Goal: Information Seeking & Learning: Learn about a topic

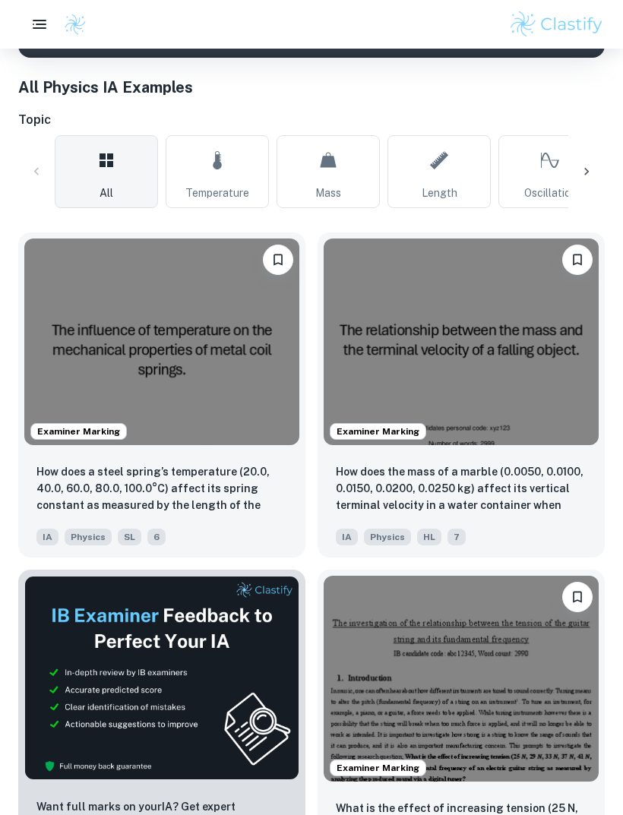
scroll to position [341, 0]
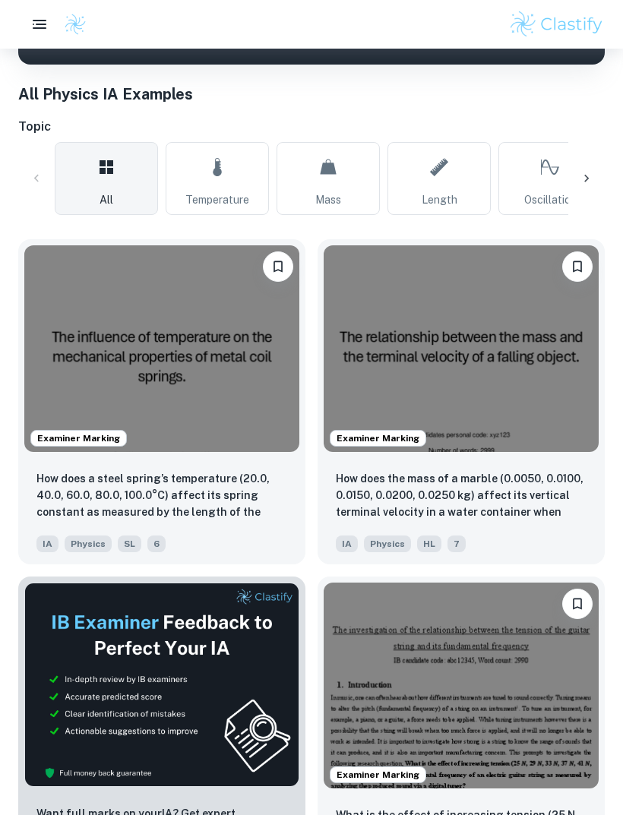
click at [237, 368] on img at bounding box center [161, 348] width 275 height 207
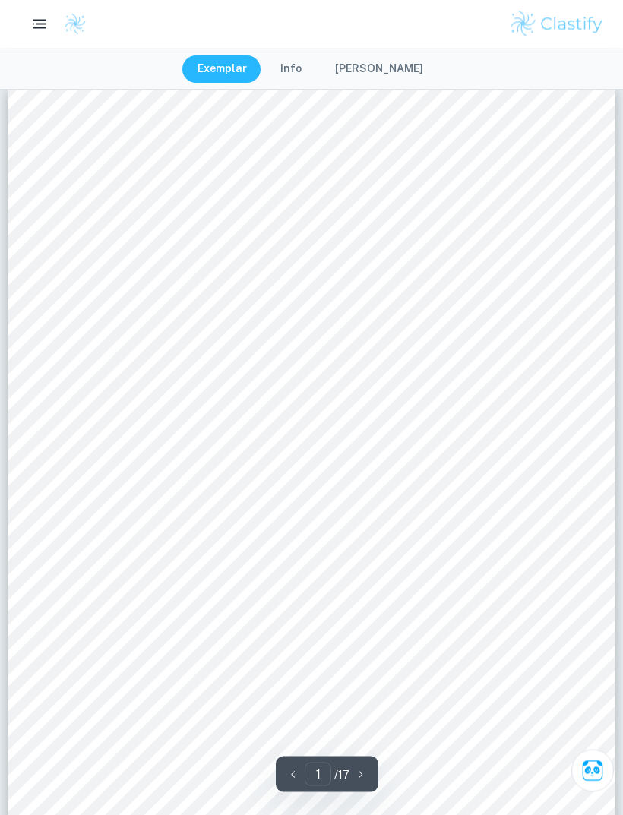
scroll to position [20, 0]
click at [42, 34] on button "button" at bounding box center [39, 24] width 30 height 30
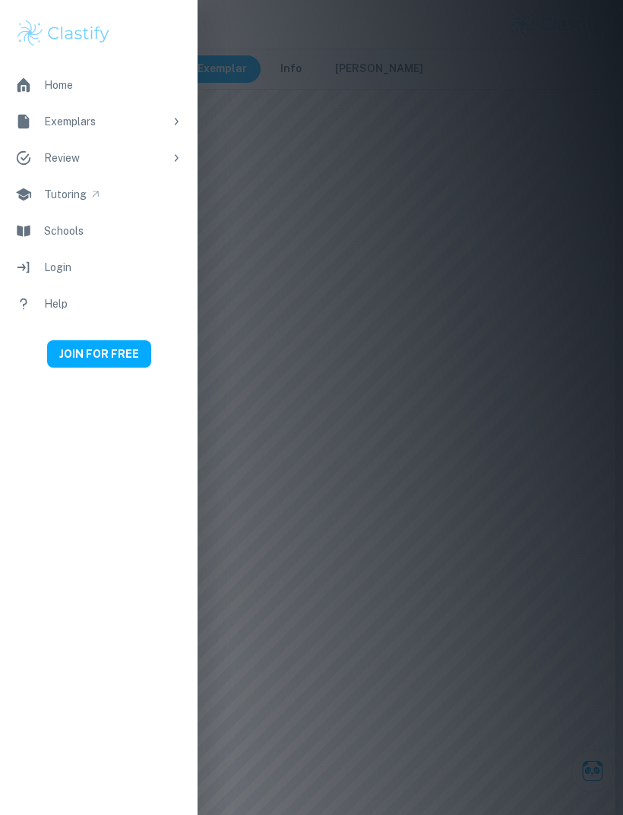
click at [404, 345] on div at bounding box center [311, 407] width 623 height 815
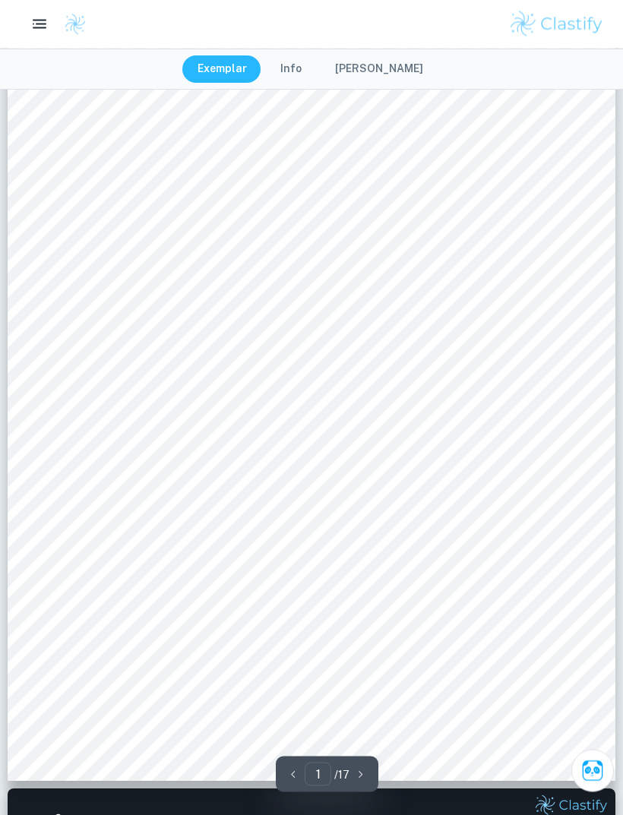
scroll to position [842, 0]
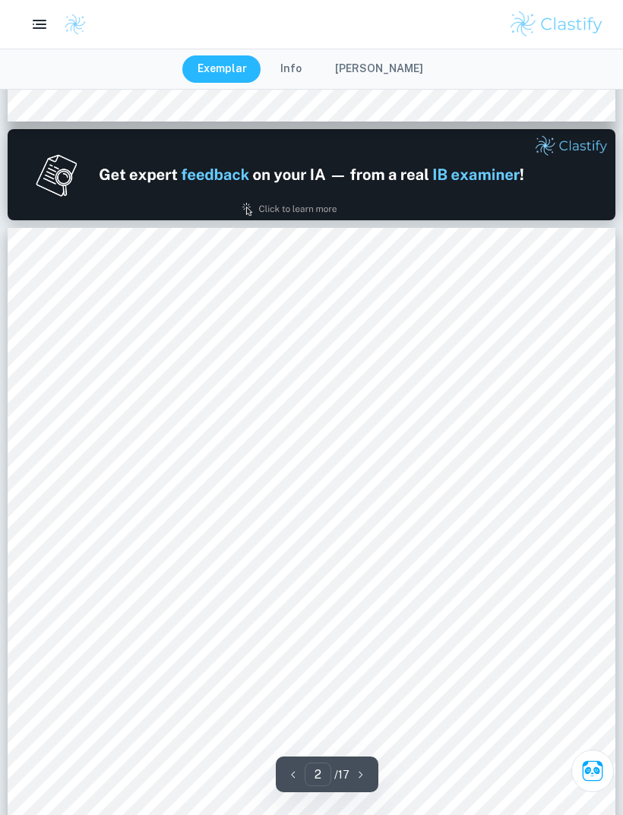
type input "1"
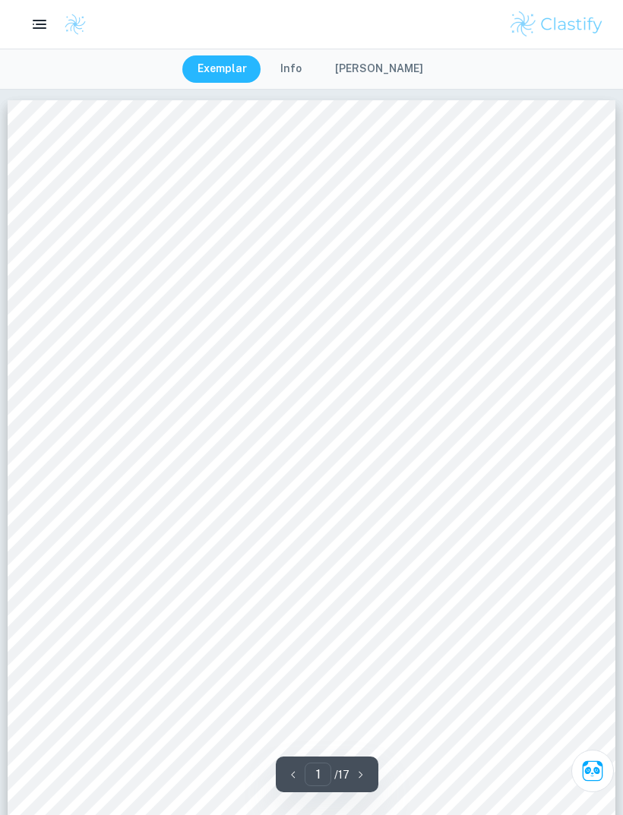
scroll to position [0, 0]
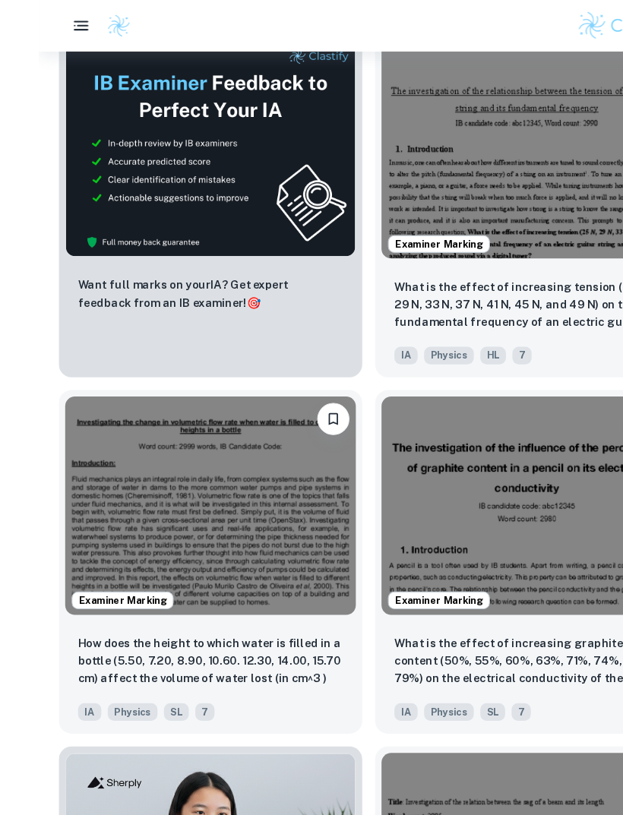
scroll to position [865, 0]
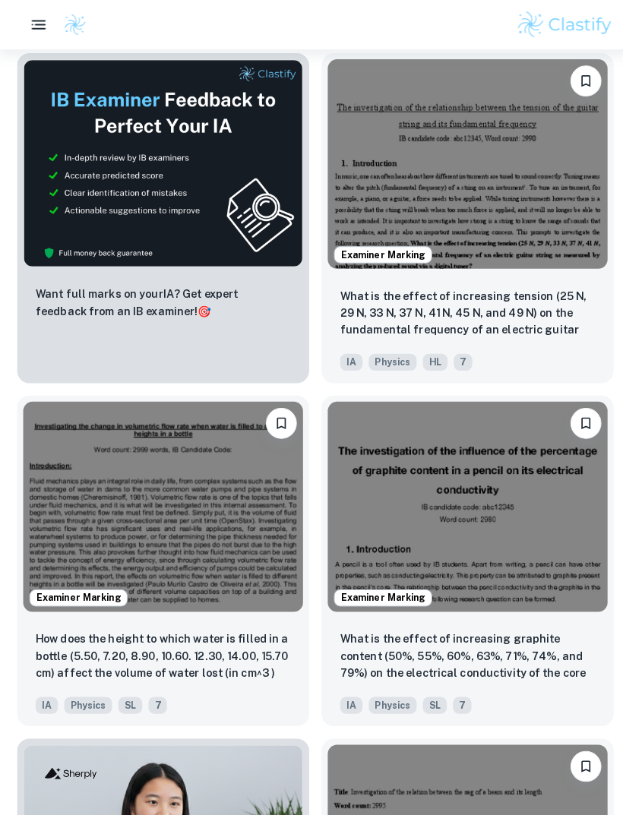
click at [505, 232] on img at bounding box center [461, 161] width 275 height 207
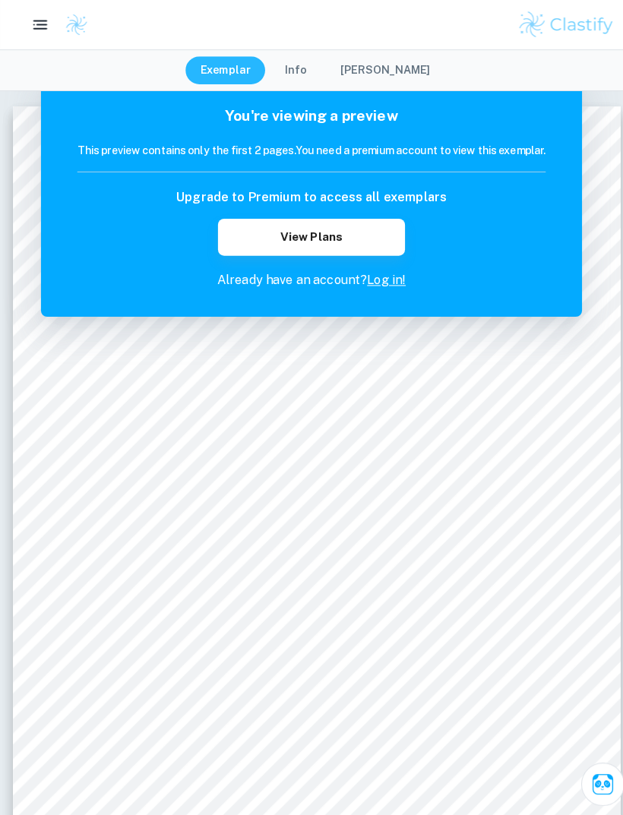
click at [302, 73] on button "Info" at bounding box center [291, 68] width 52 height 27
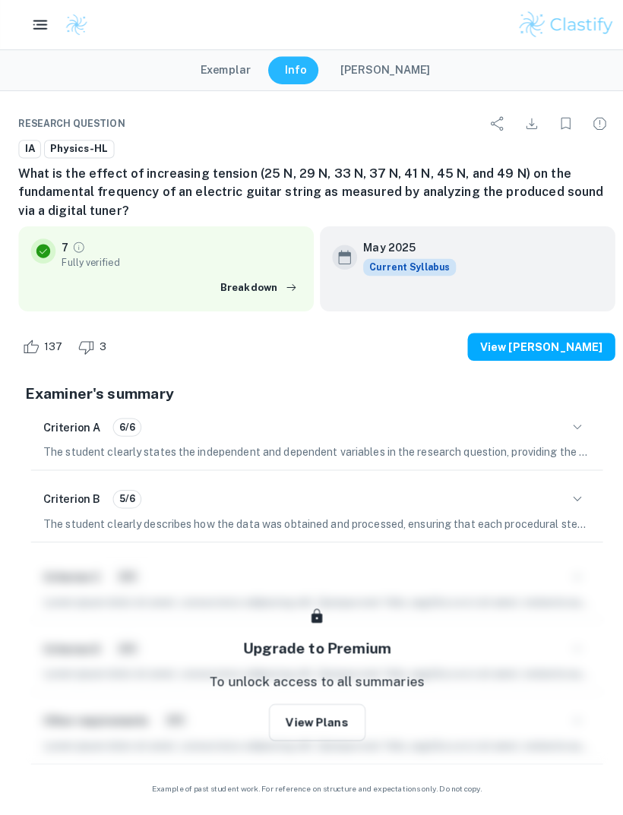
click at [376, 82] on button "[PERSON_NAME]" at bounding box center [379, 68] width 118 height 27
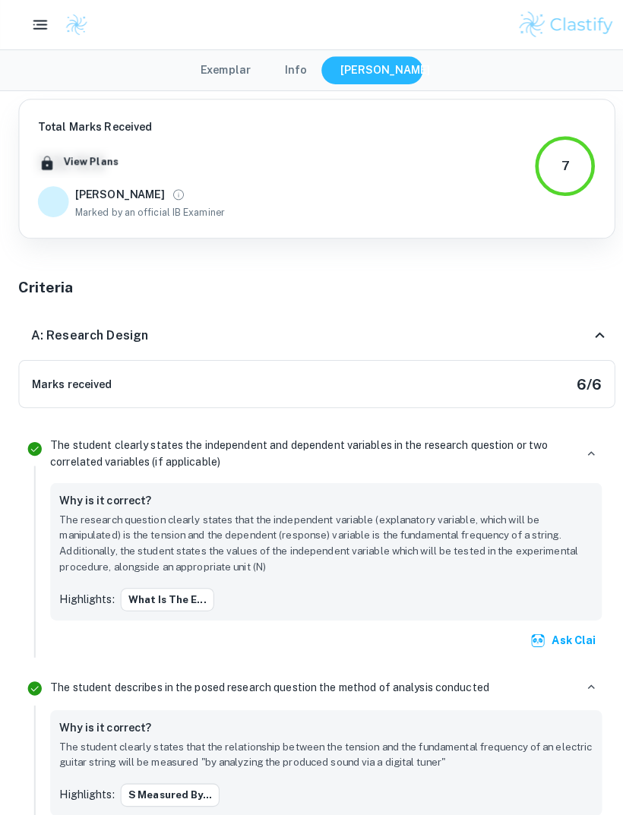
click at [374, 76] on button "[PERSON_NAME]" at bounding box center [379, 68] width 118 height 27
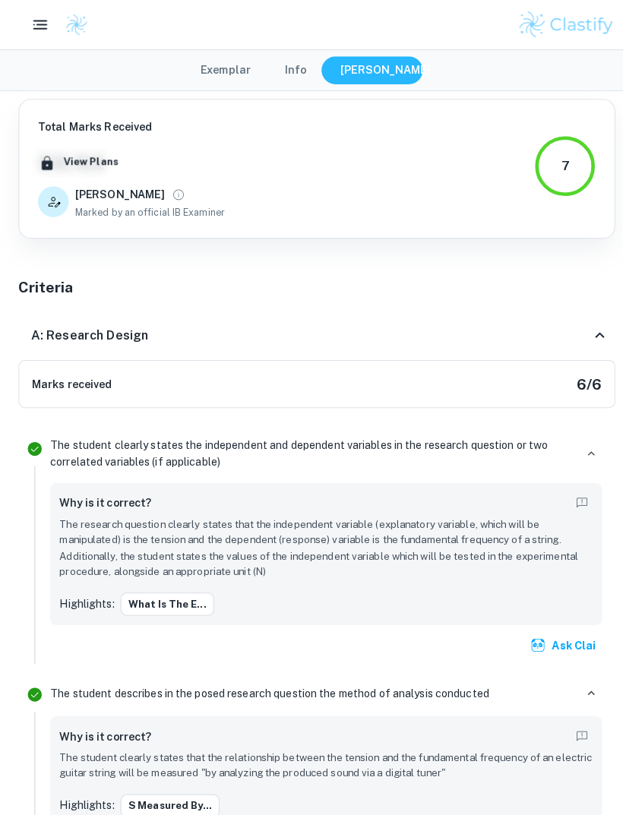
click at [204, 77] on button "Exemplar" at bounding box center [222, 68] width 80 height 27
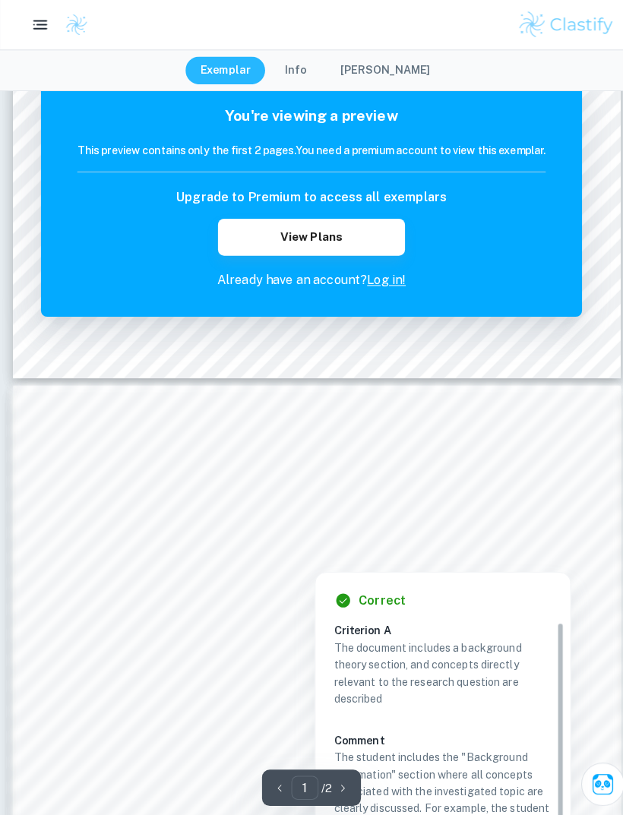
click at [416, 580] on div "Correct Criterion A The document includes a background theory section, and conc…" at bounding box center [435, 764] width 251 height 403
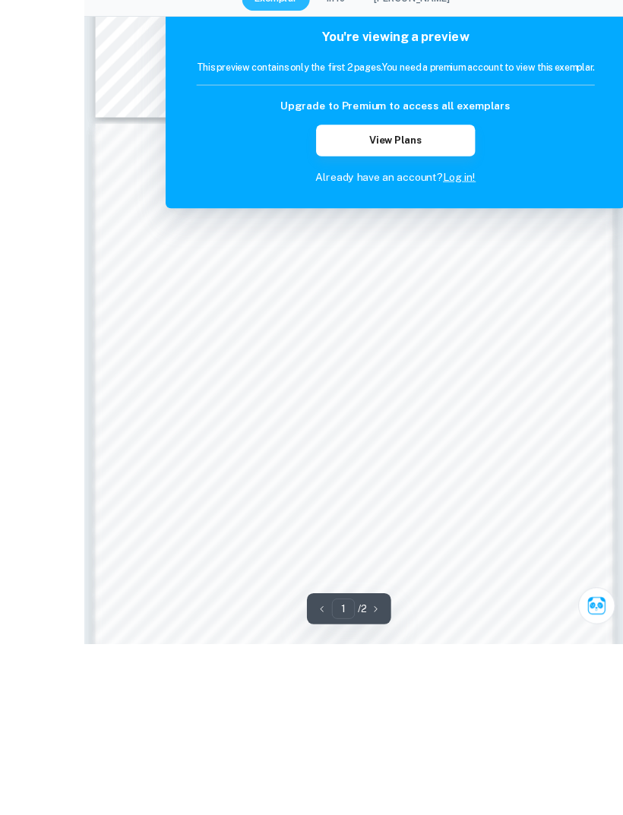
scroll to position [1041, 0]
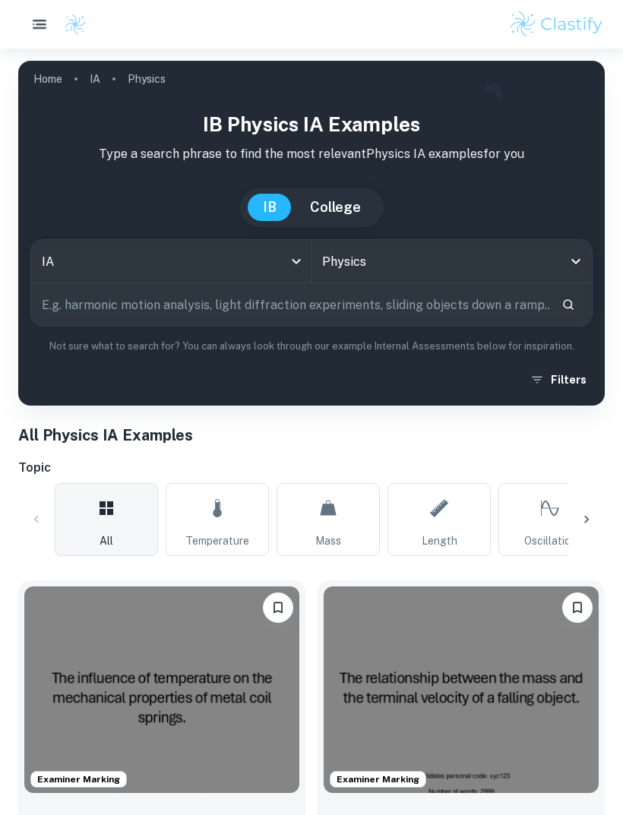
click at [50, 21] on button "button" at bounding box center [39, 24] width 30 height 30
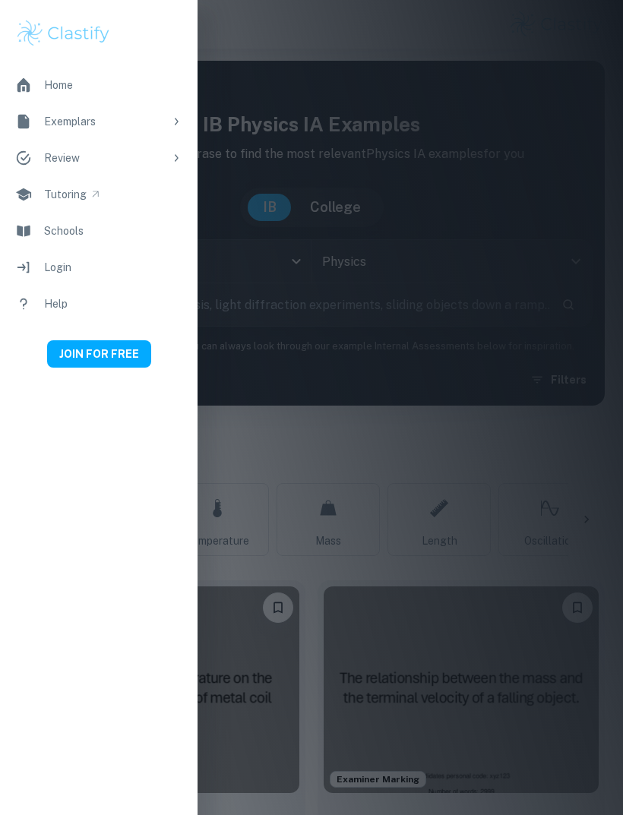
click at [106, 366] on button "JOIN FOR FREE" at bounding box center [99, 353] width 104 height 27
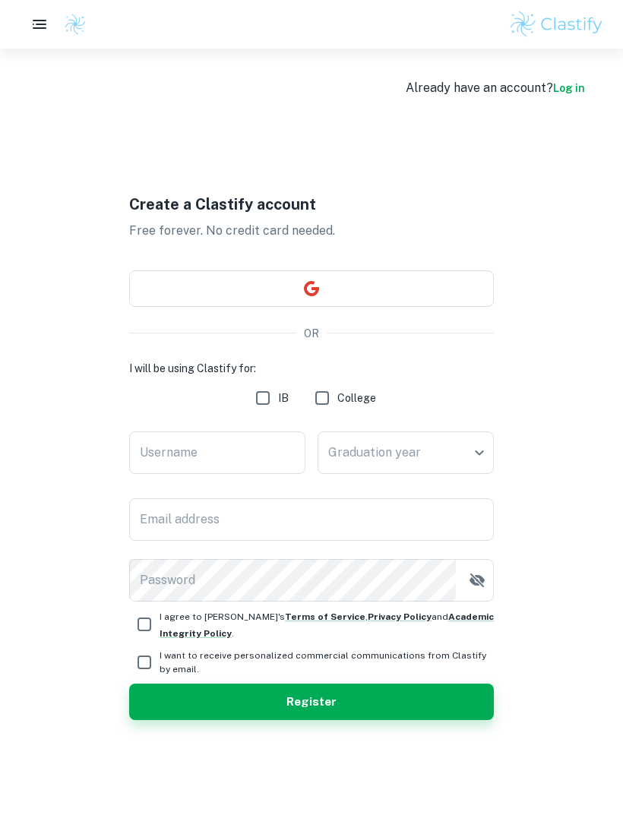
click at [240, 474] on input "Username" at bounding box center [217, 452] width 176 height 43
click at [252, 413] on input "IB" at bounding box center [263, 398] width 30 height 30
checkbox input "true"
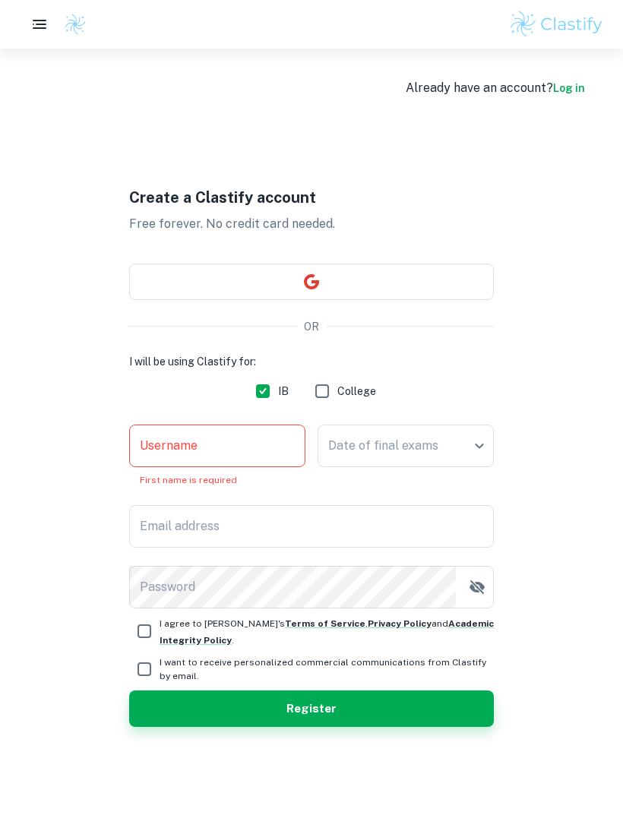
click at [268, 466] on input "Username" at bounding box center [217, 446] width 176 height 43
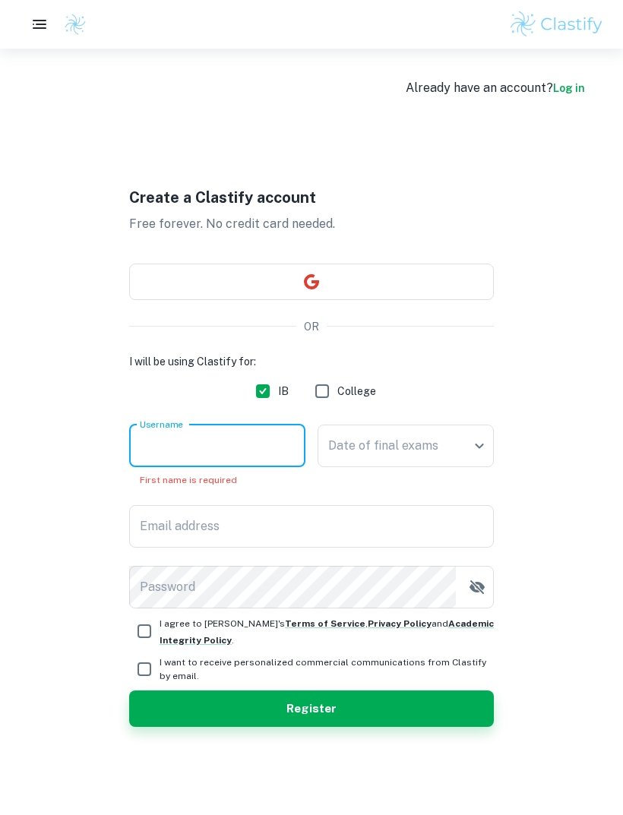
click at [238, 467] on input "Username" at bounding box center [217, 446] width 176 height 43
click at [311, 727] on button "Register" at bounding box center [311, 708] width 365 height 36
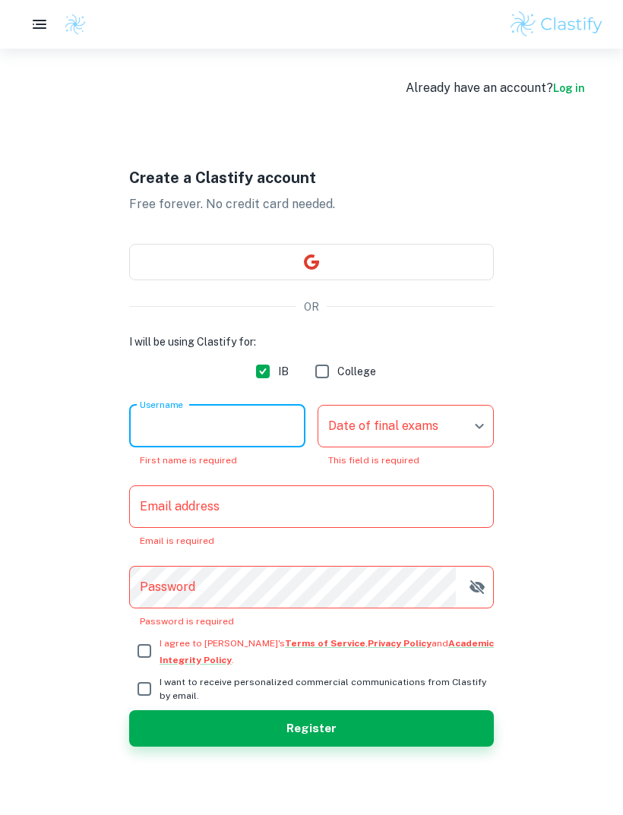
click at [311, 747] on button "Register" at bounding box center [311, 728] width 365 height 36
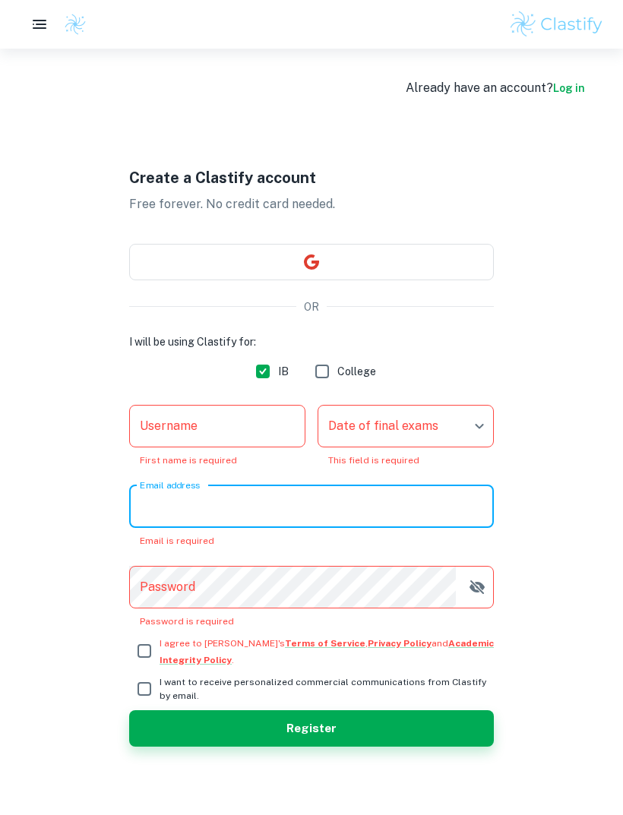
click at [198, 446] on input "Username" at bounding box center [217, 426] width 176 height 43
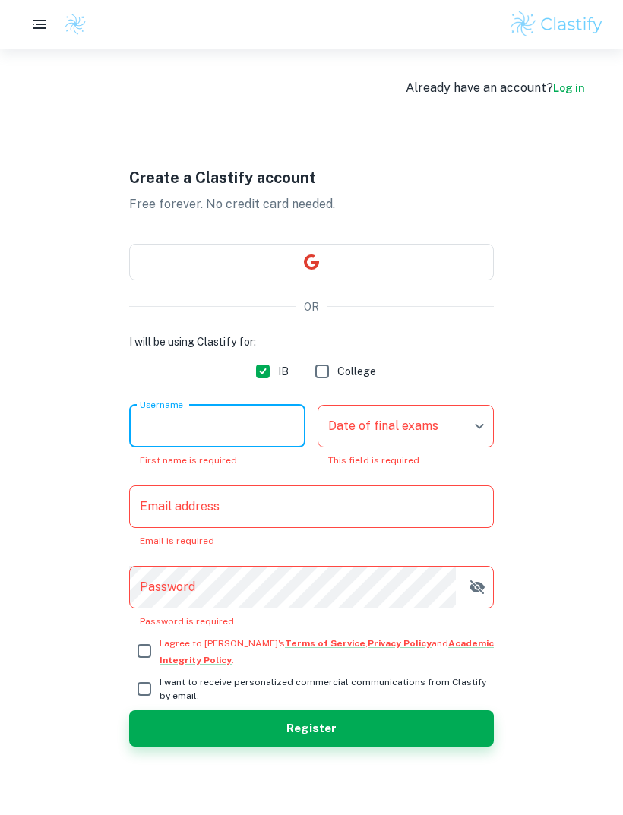
click at [198, 446] on input "Username" at bounding box center [217, 426] width 176 height 43
click at [188, 447] on input "Username" at bounding box center [217, 426] width 176 height 43
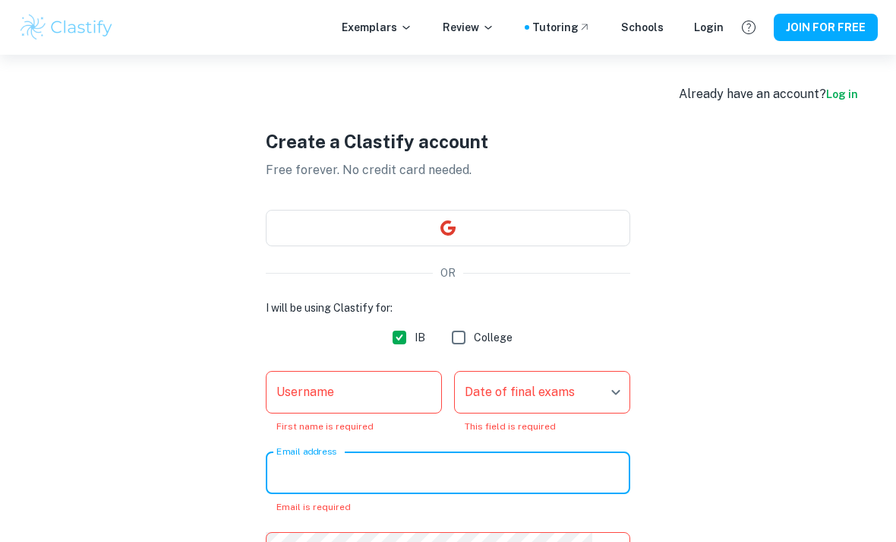
scroll to position [175, 0]
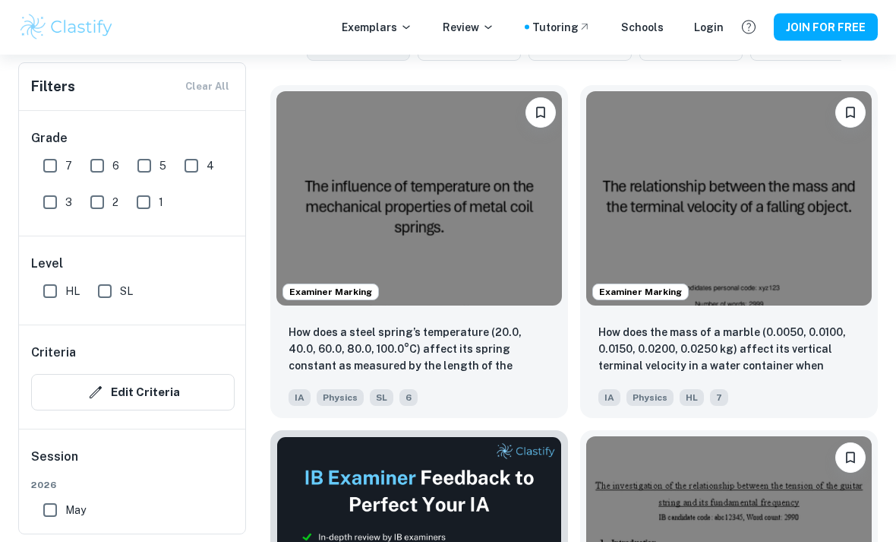
scroll to position [425, 0]
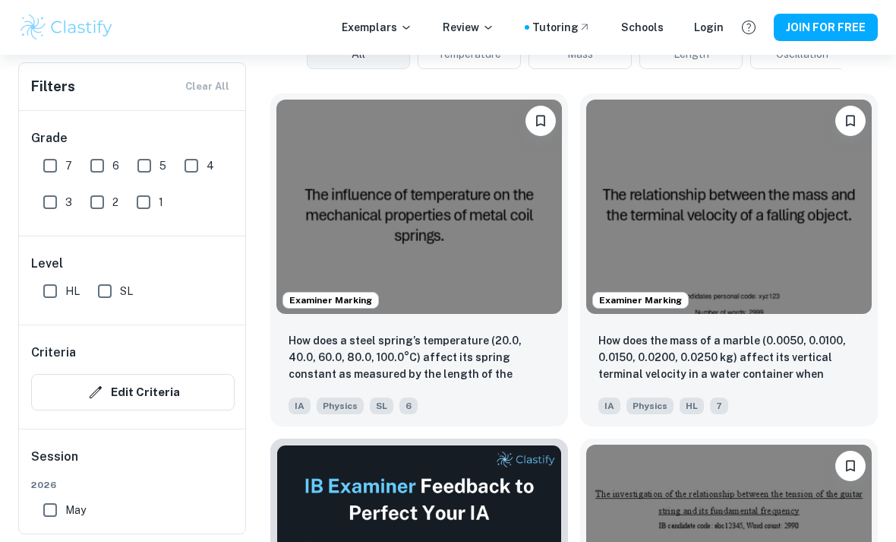
click at [62, 168] on input "7" at bounding box center [50, 165] width 30 height 30
checkbox input "true"
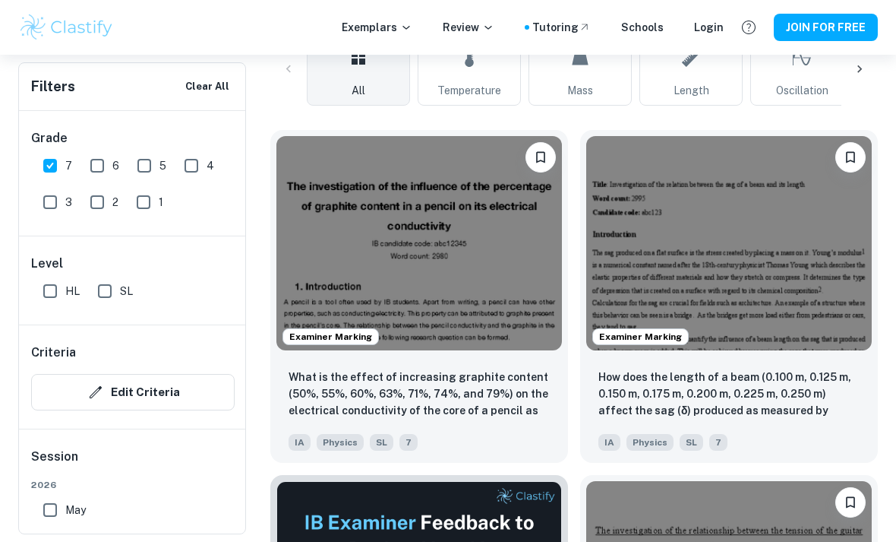
click at [134, 207] on input "1" at bounding box center [143, 202] width 30 height 30
checkbox input "true"
click at [58, 166] on input "7" at bounding box center [50, 165] width 30 height 30
checkbox input "false"
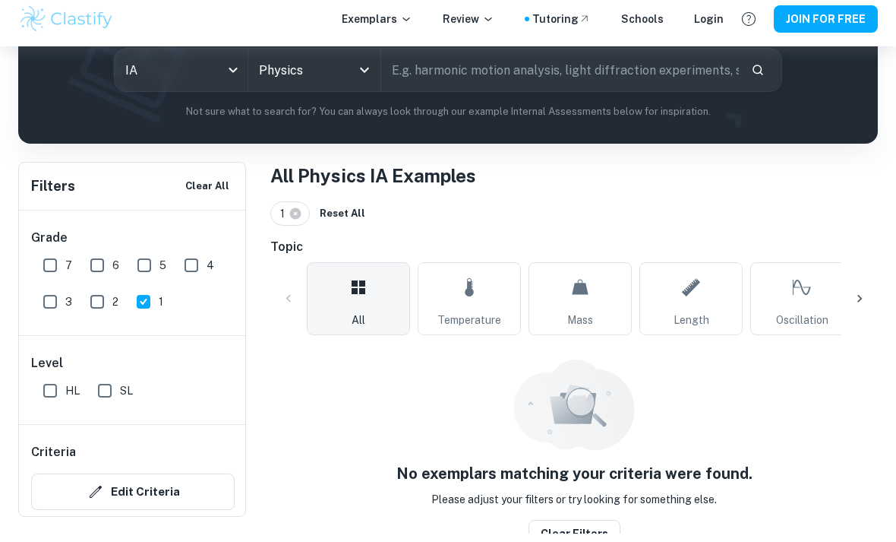
scroll to position [153, 0]
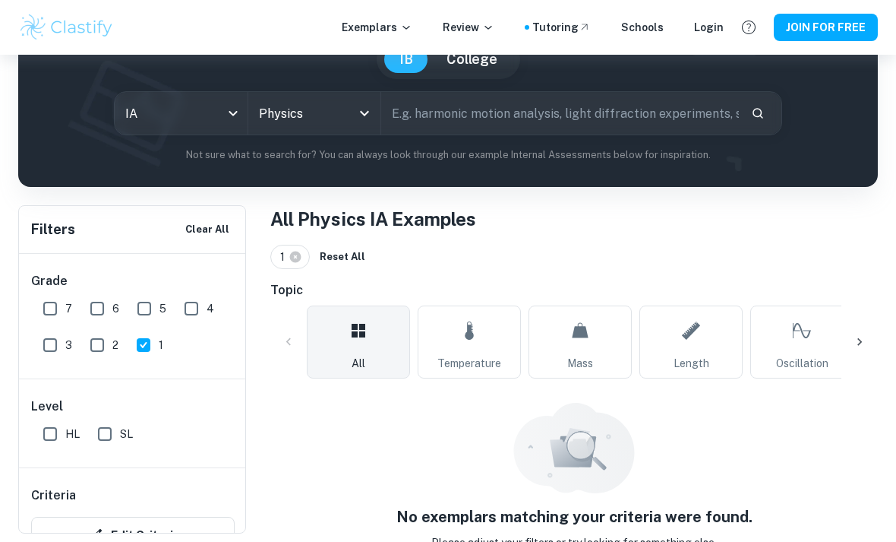
click at [96, 347] on input "2" at bounding box center [97, 345] width 30 height 30
checkbox input "true"
click at [139, 351] on input "1" at bounding box center [143, 345] width 30 height 30
checkbox input "false"
click at [104, 352] on input "2" at bounding box center [97, 345] width 30 height 30
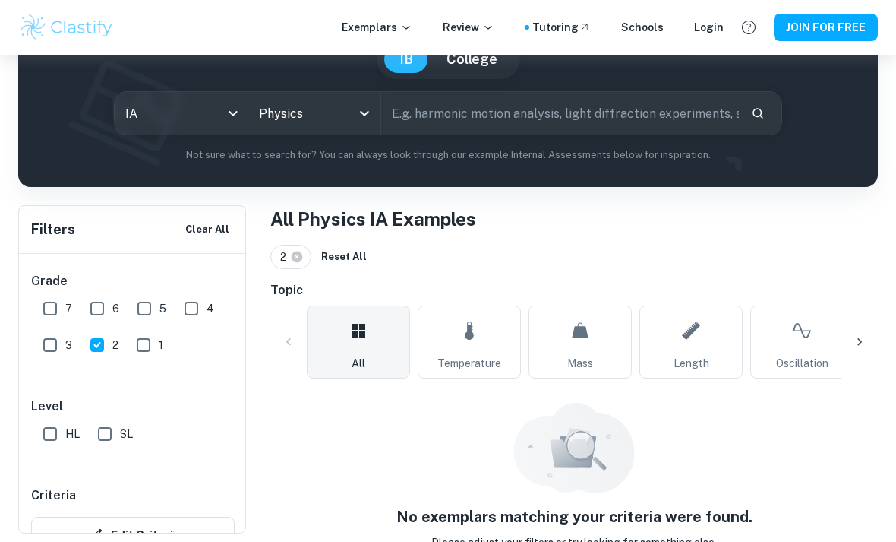
checkbox input "false"
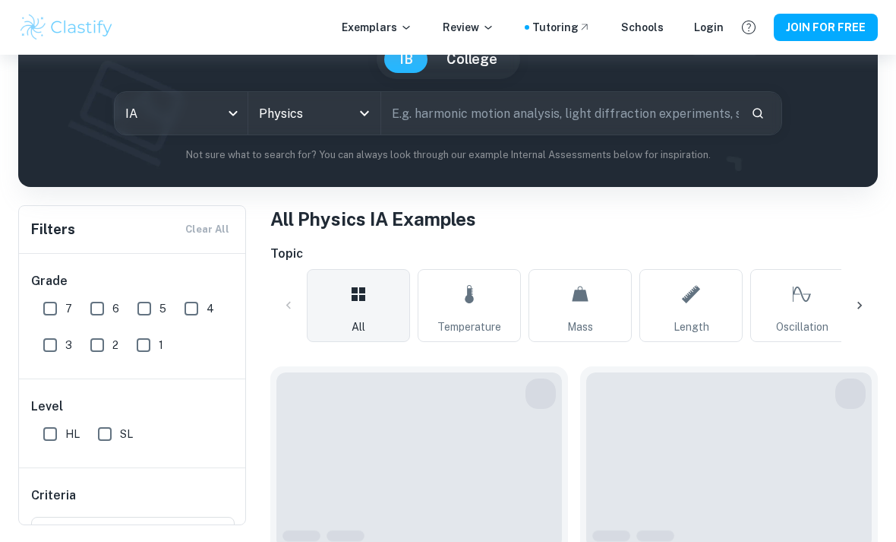
scroll to position [144, 0]
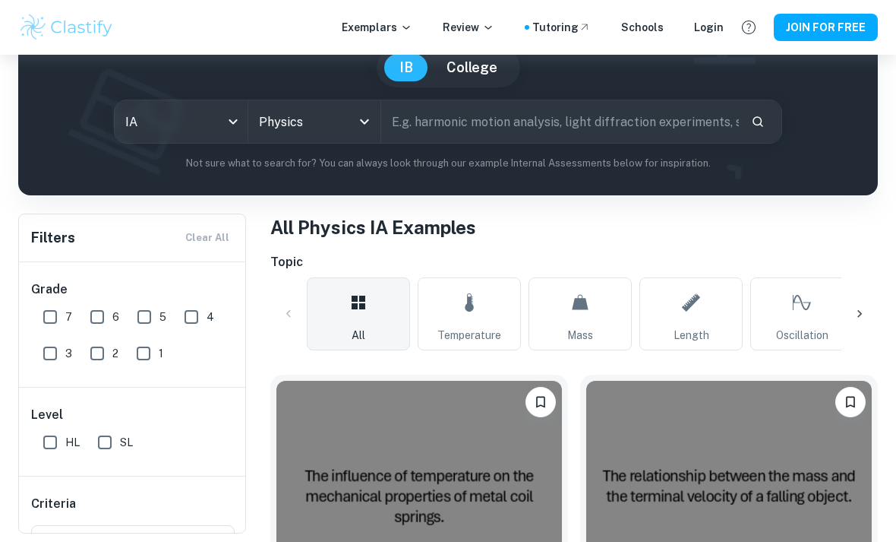
click at [56, 353] on input "3" at bounding box center [50, 353] width 30 height 30
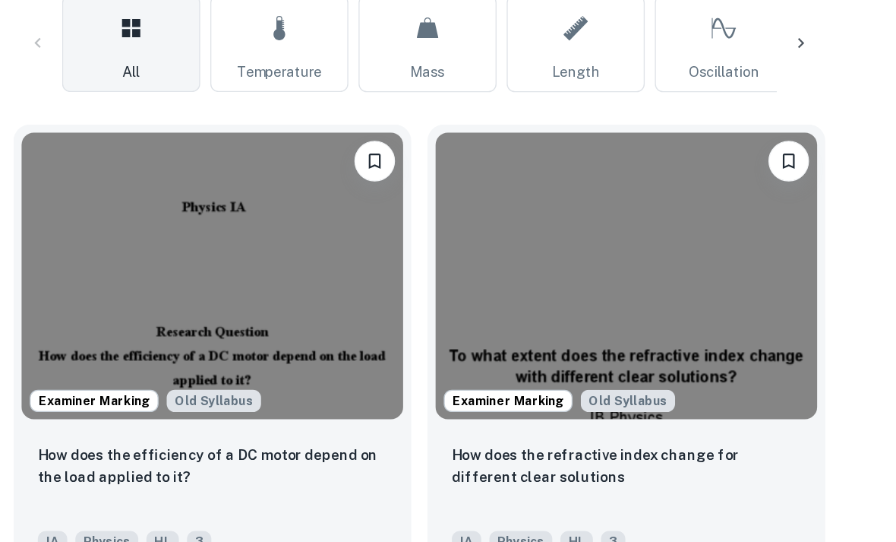
scroll to position [389, 0]
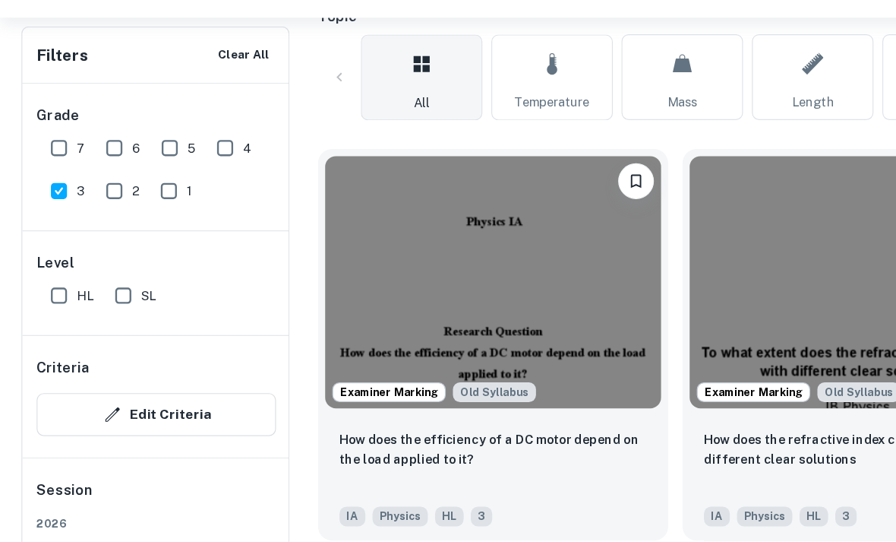
click at [52, 187] on input "3" at bounding box center [50, 202] width 30 height 30
checkbox input "false"
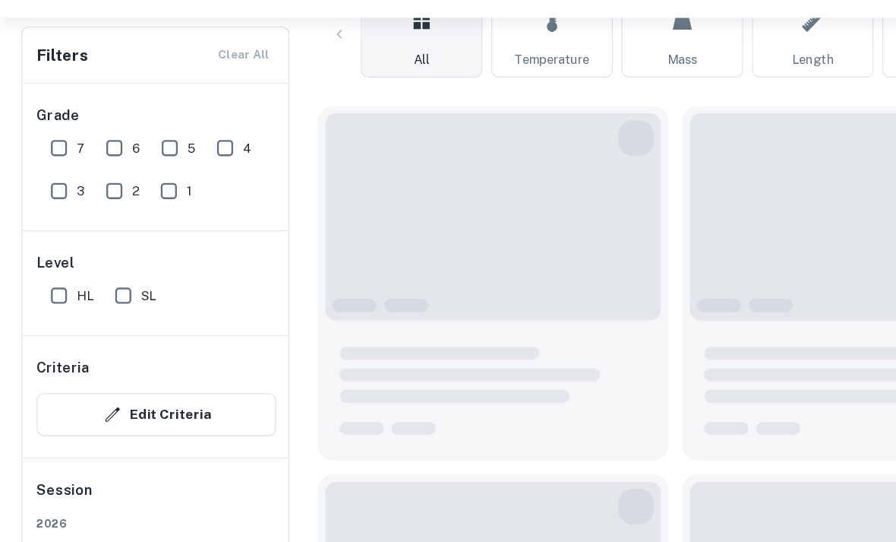
scroll to position [390, 0]
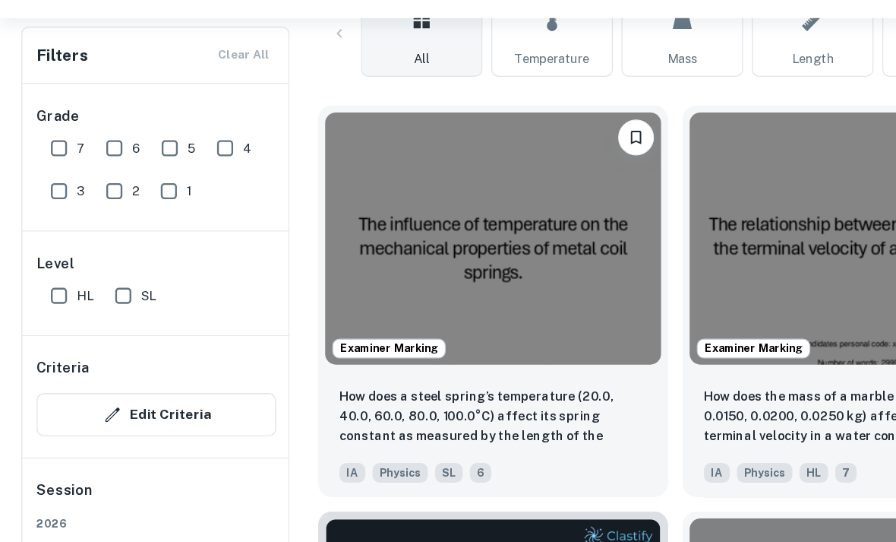
click at [49, 150] on input "7" at bounding box center [50, 165] width 30 height 30
checkbox input "true"
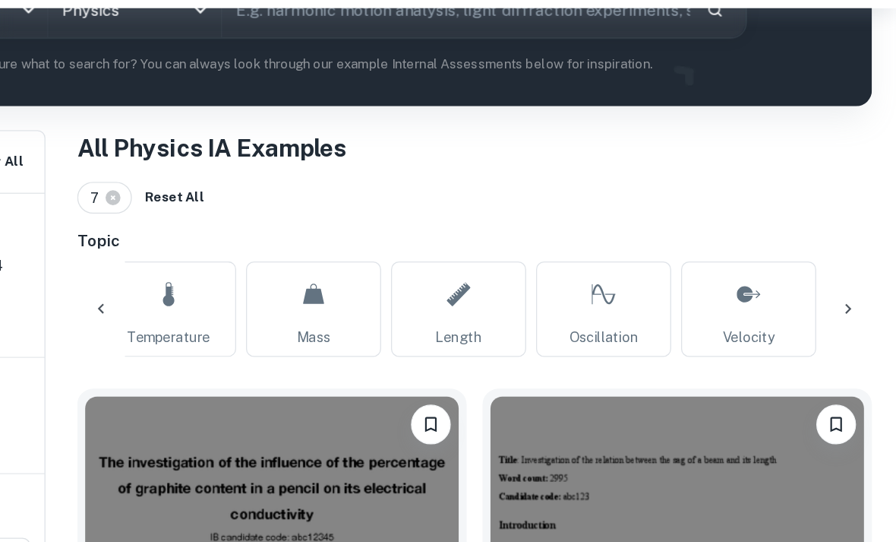
scroll to position [0, 130]
click at [621, 251] on link "Oscillation" at bounding box center [672, 284] width 103 height 73
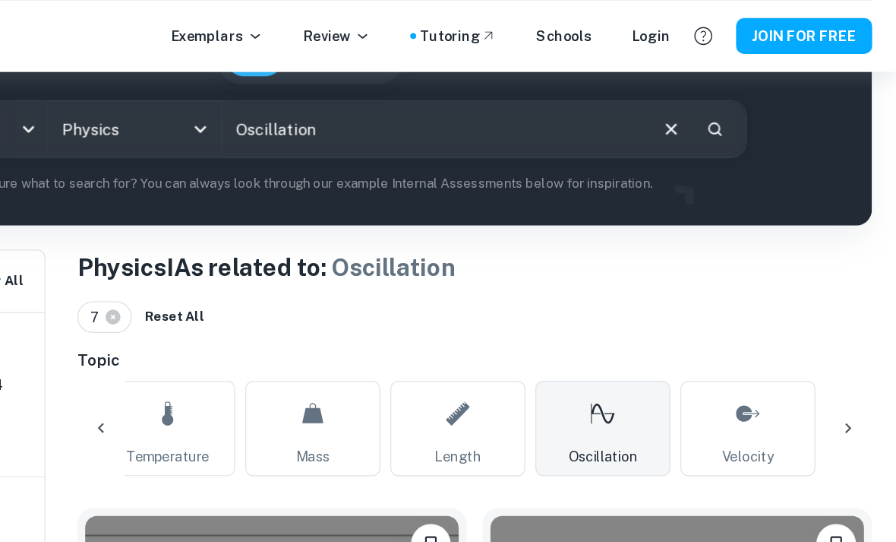
scroll to position [166, 0]
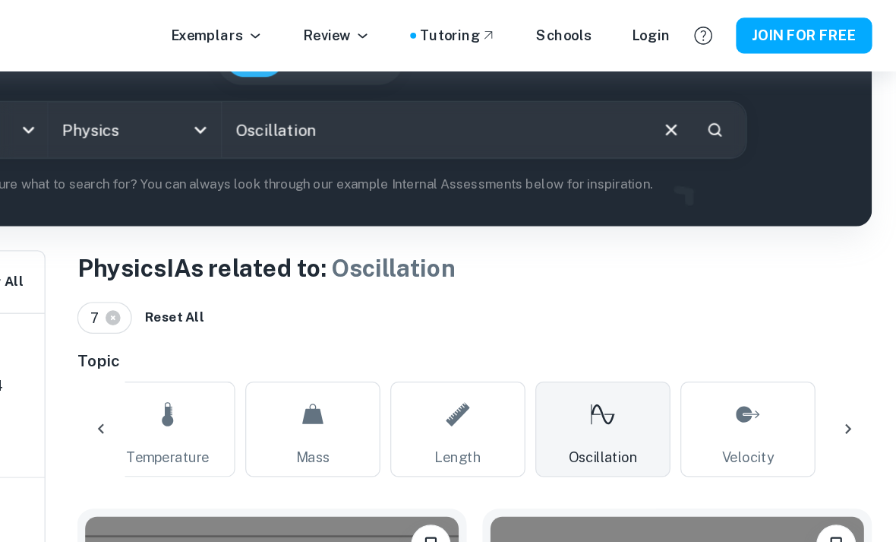
click at [288, 325] on link "Temperature" at bounding box center [339, 328] width 103 height 73
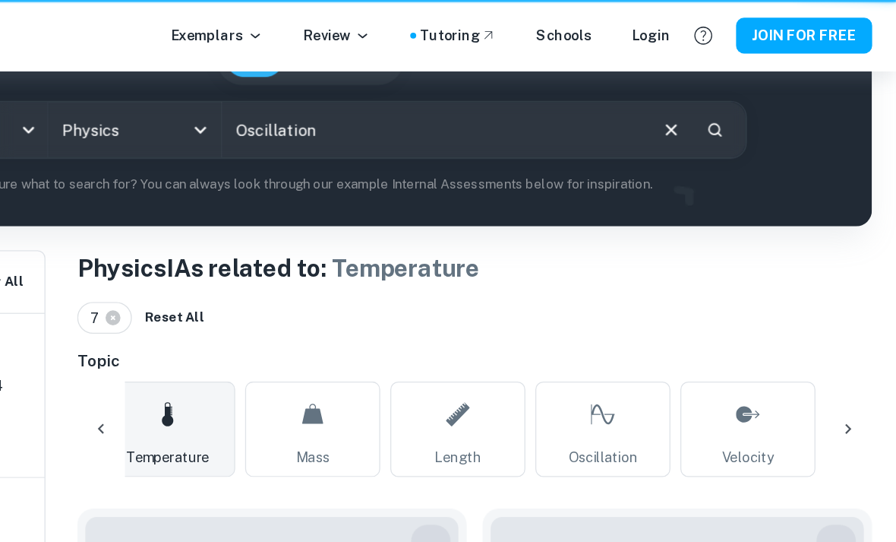
type input "Temperature"
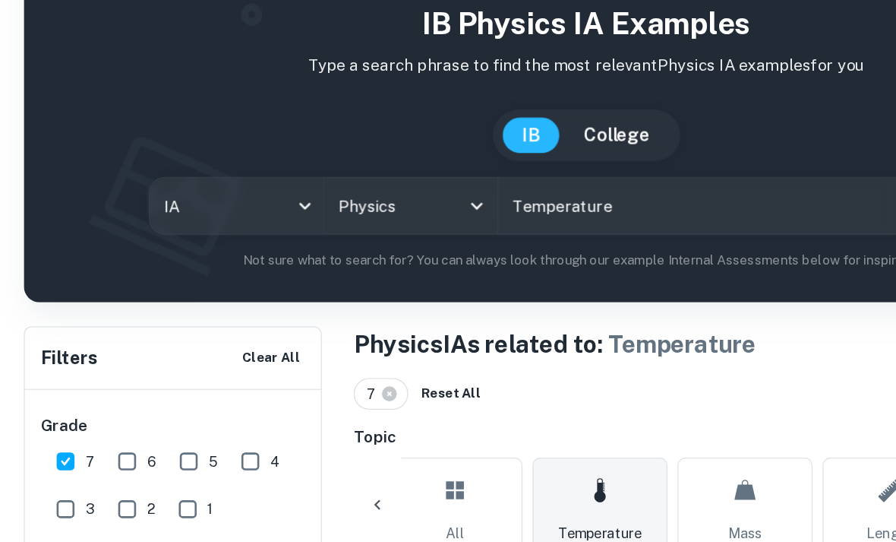
scroll to position [69, 0]
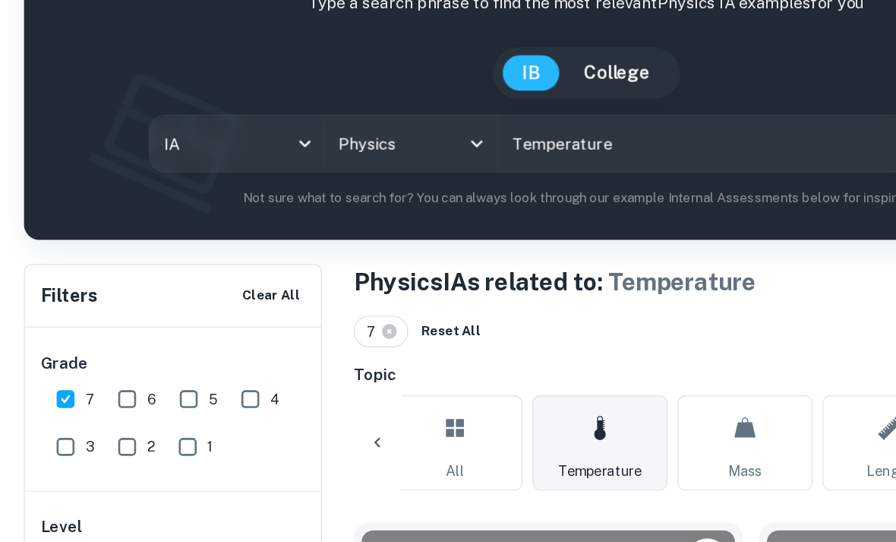
click at [343, 396] on icon at bounding box center [348, 414] width 18 height 36
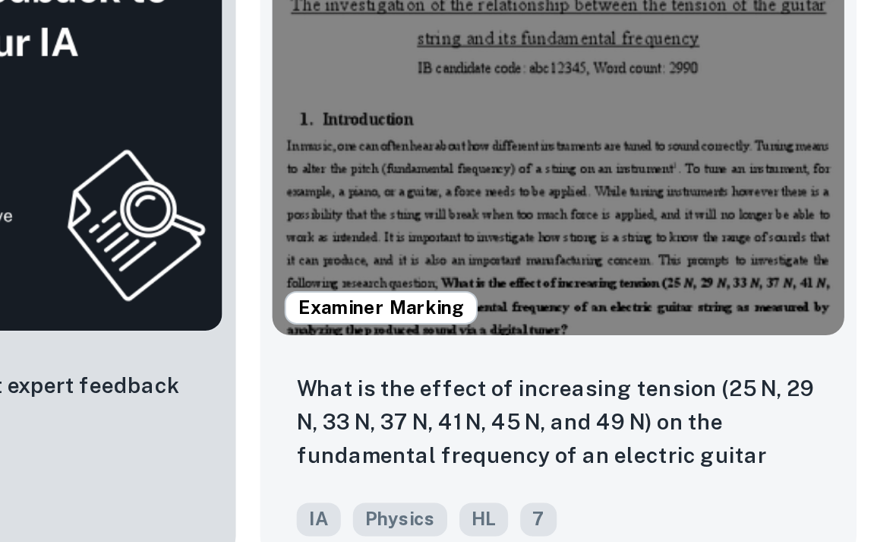
scroll to position [715, 0]
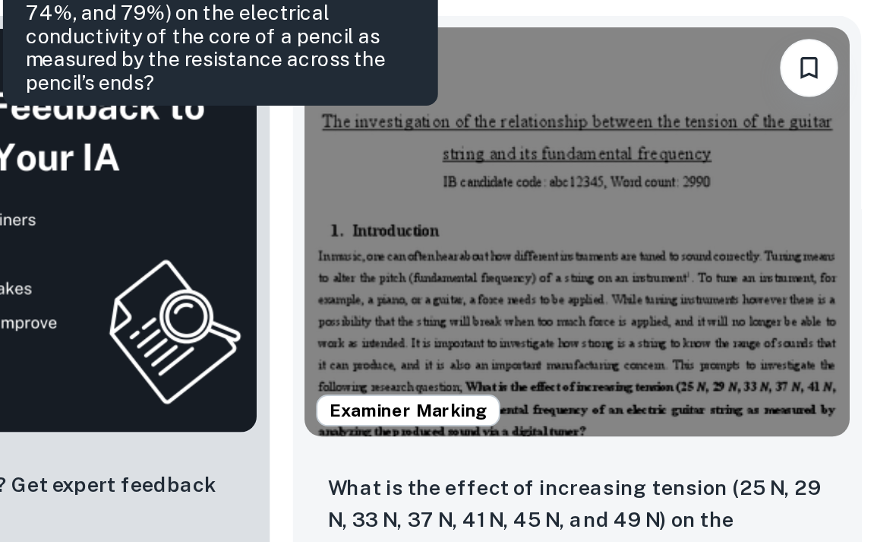
click at [568, 173] on div "Examiner Marking What is the effect of increasing tension (25 N, 29 N, 33 N, 37…" at bounding box center [723, 345] width 310 height 345
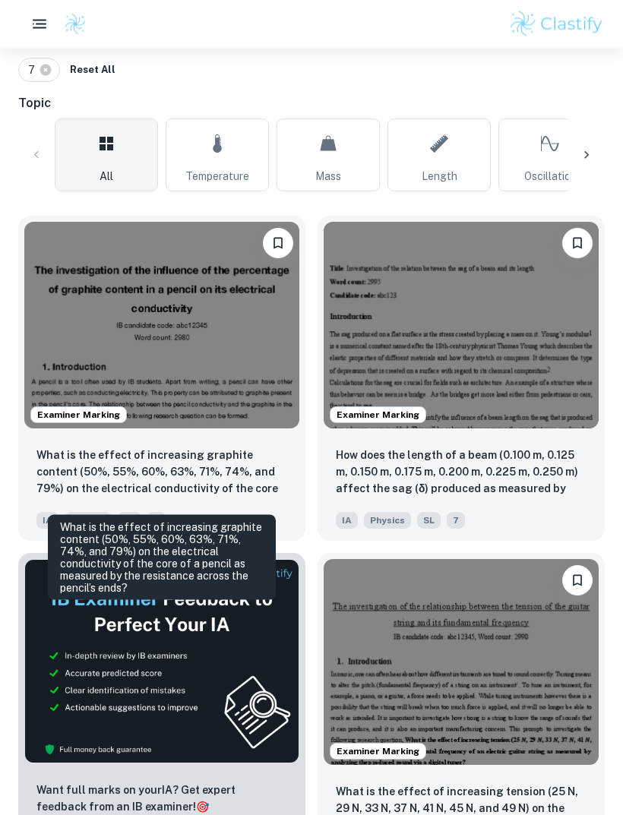
scroll to position [342, 0]
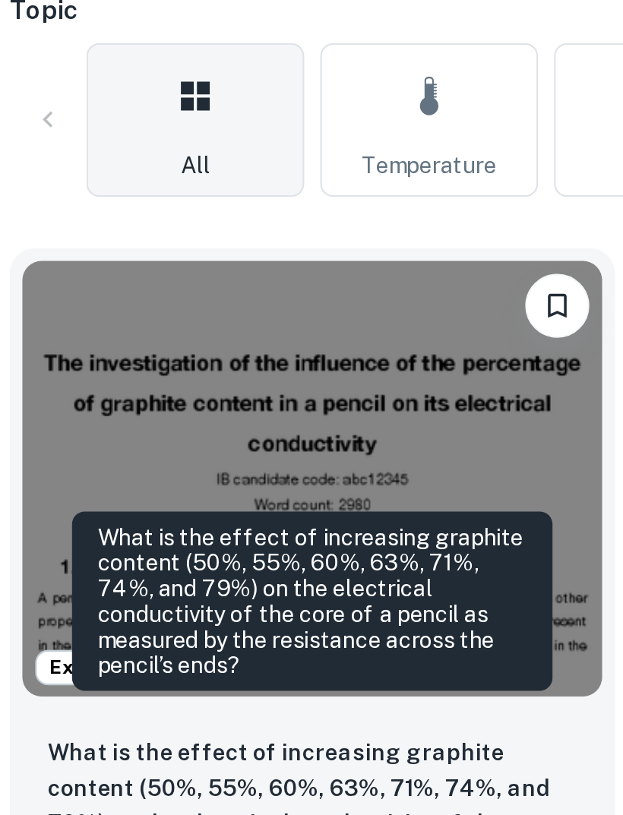
click at [197, 227] on span "Temperature" at bounding box center [217, 235] width 64 height 17
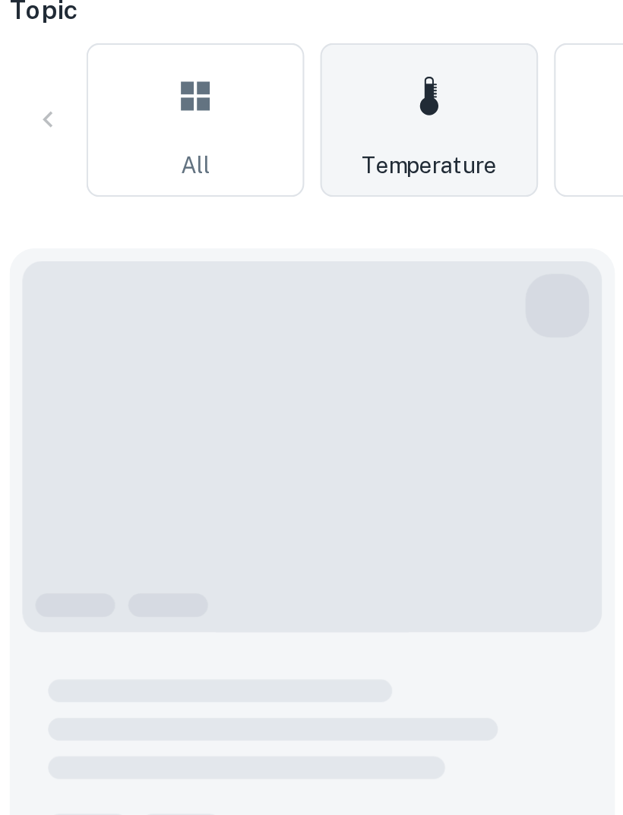
type input "Temperature"
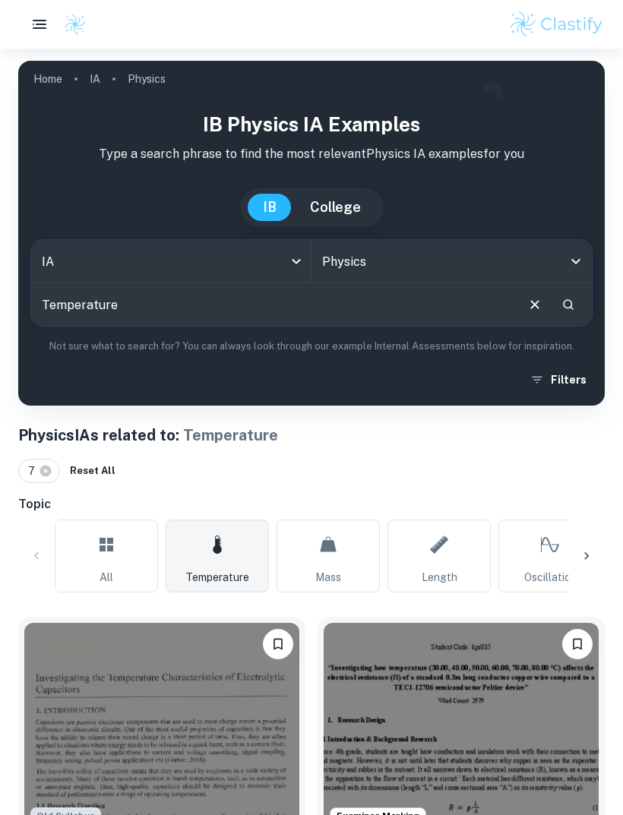
click at [118, 552] on link "All" at bounding box center [106, 556] width 103 height 73
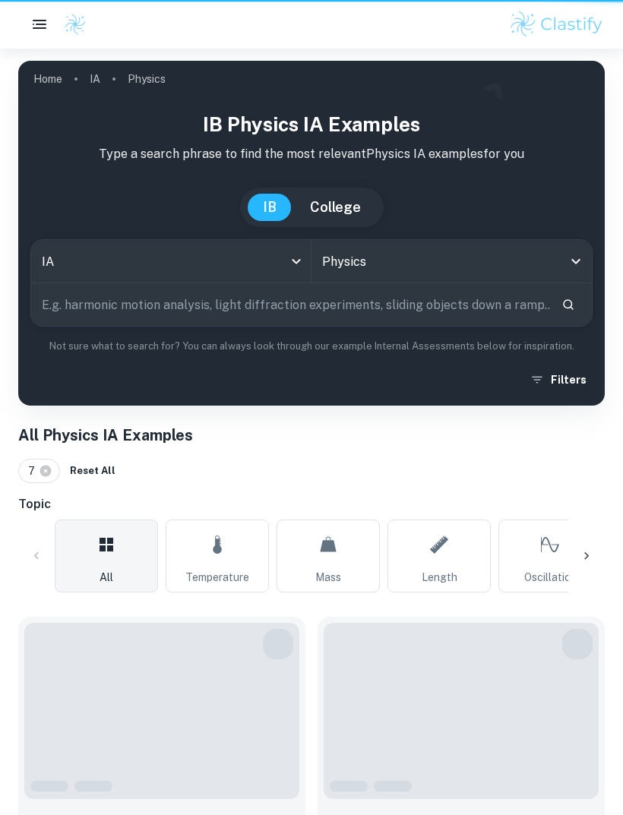
click at [121, 545] on link "All" at bounding box center [106, 556] width 103 height 73
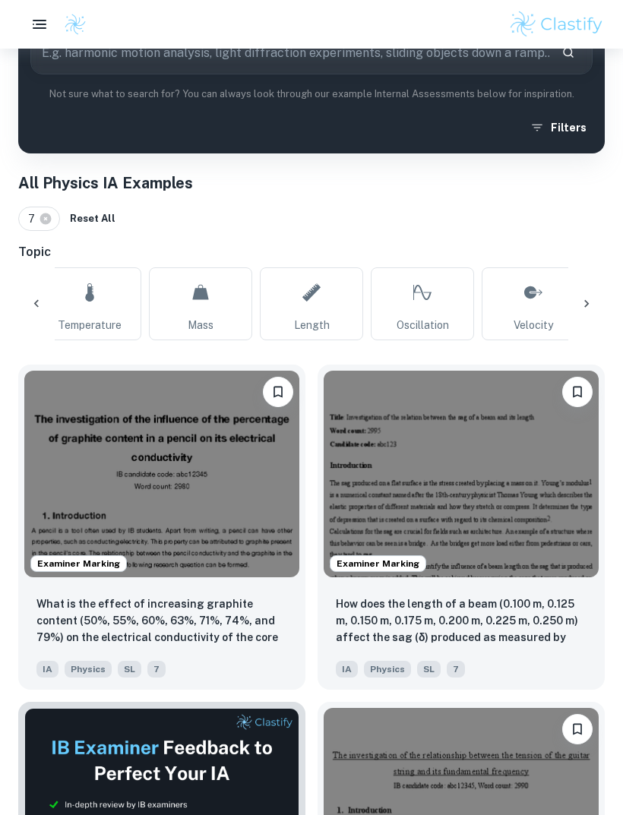
scroll to position [0, 129]
click at [184, 292] on link "Mass" at bounding box center [198, 303] width 103 height 73
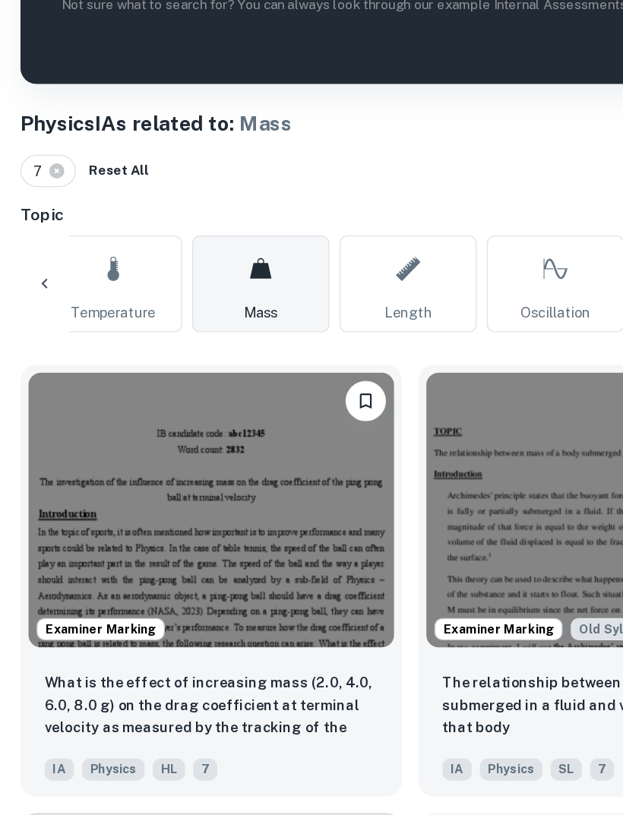
scroll to position [0, 110]
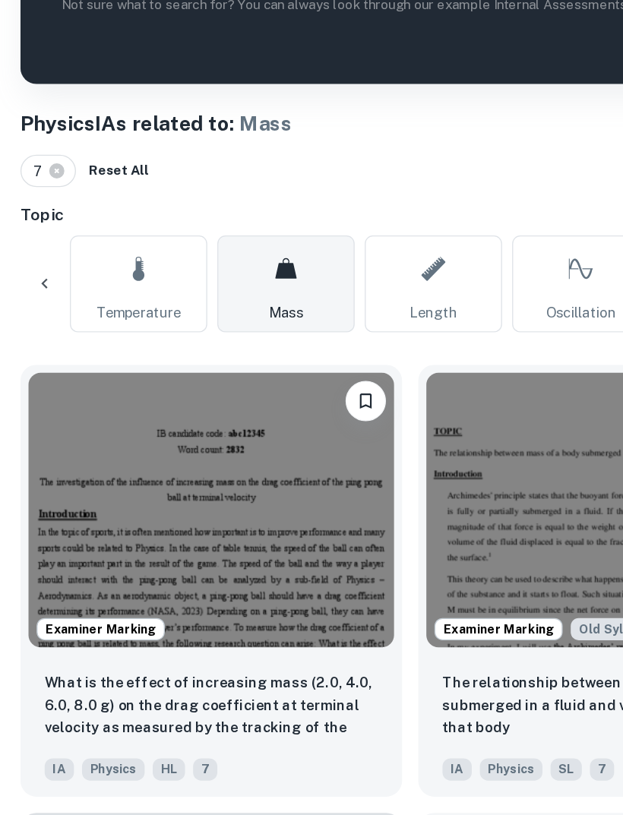
click at [327, 283] on link "Length" at bounding box center [328, 319] width 103 height 73
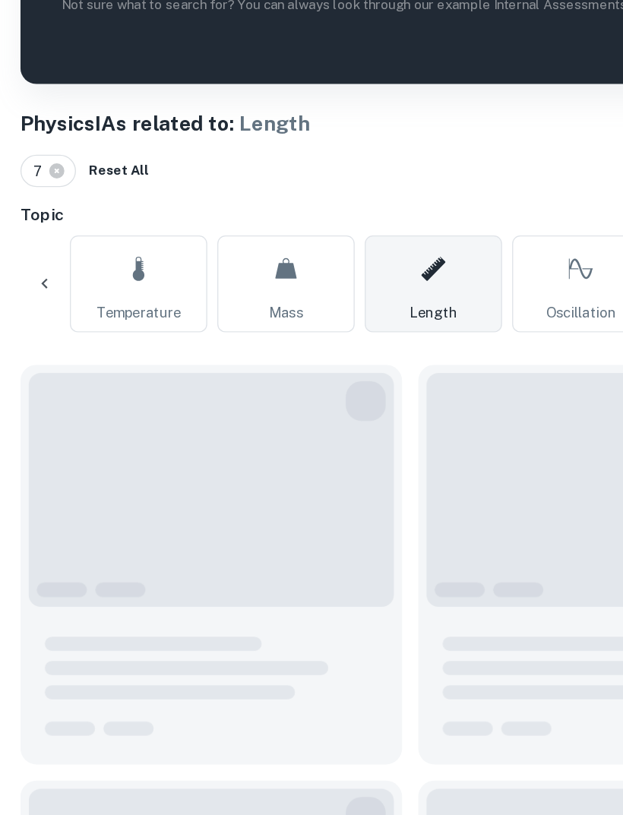
type input "Length"
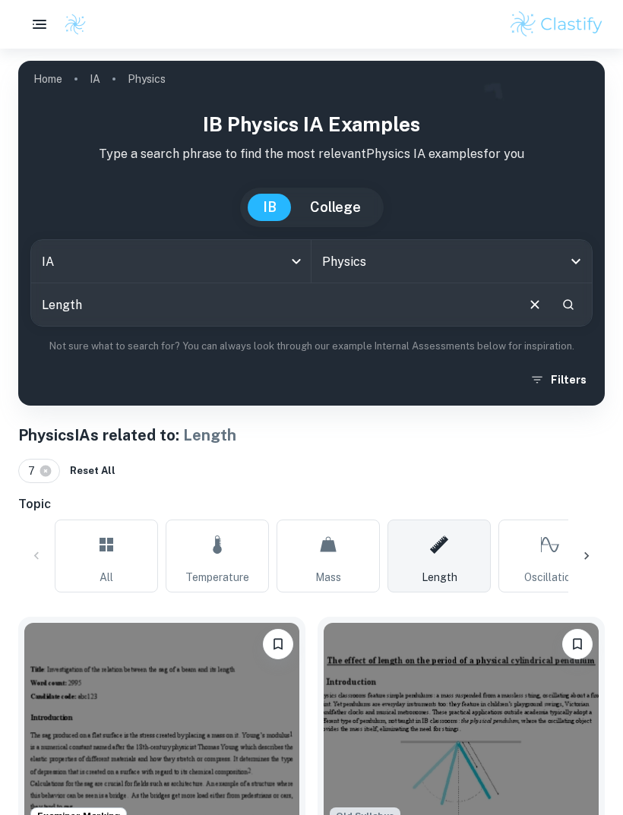
click at [112, 551] on icon at bounding box center [106, 545] width 14 height 14
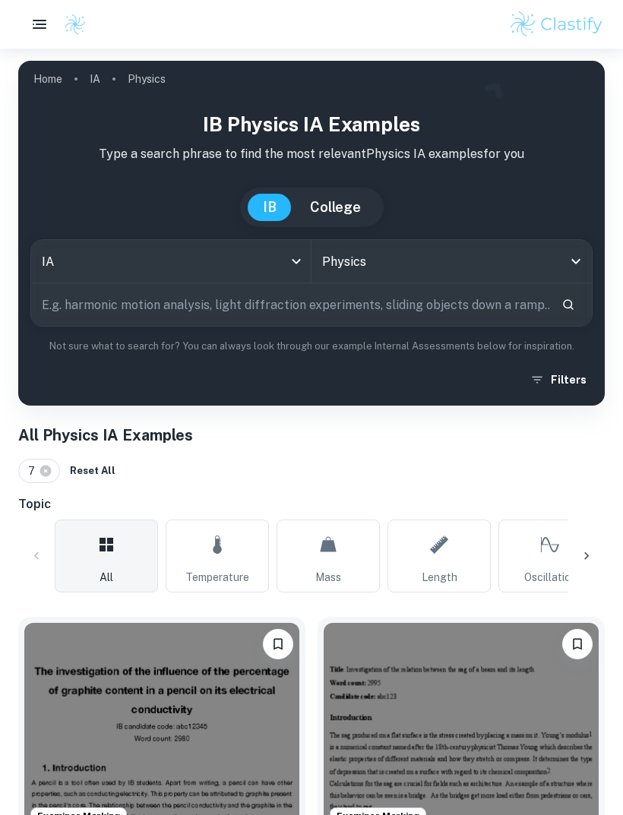
click at [104, 551] on icon at bounding box center [106, 545] width 14 height 14
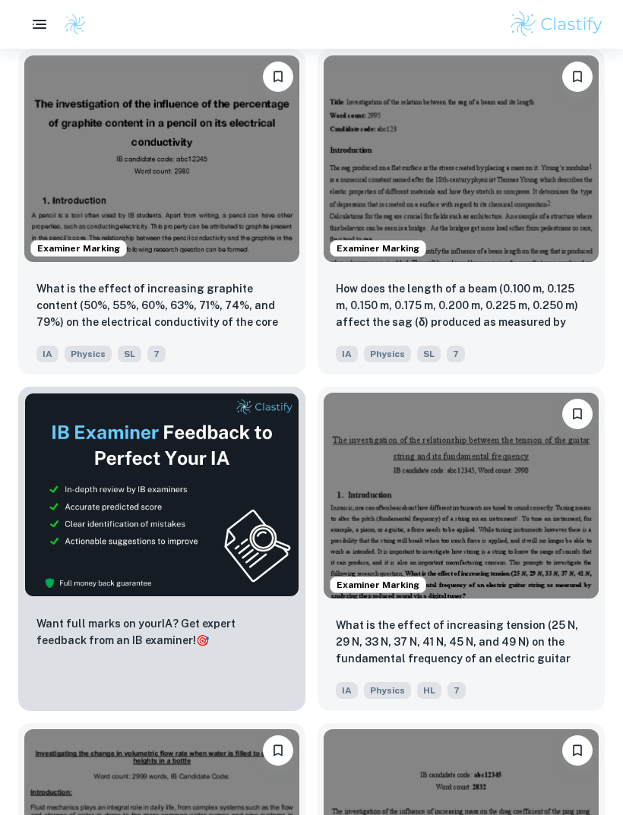
scroll to position [568, 0]
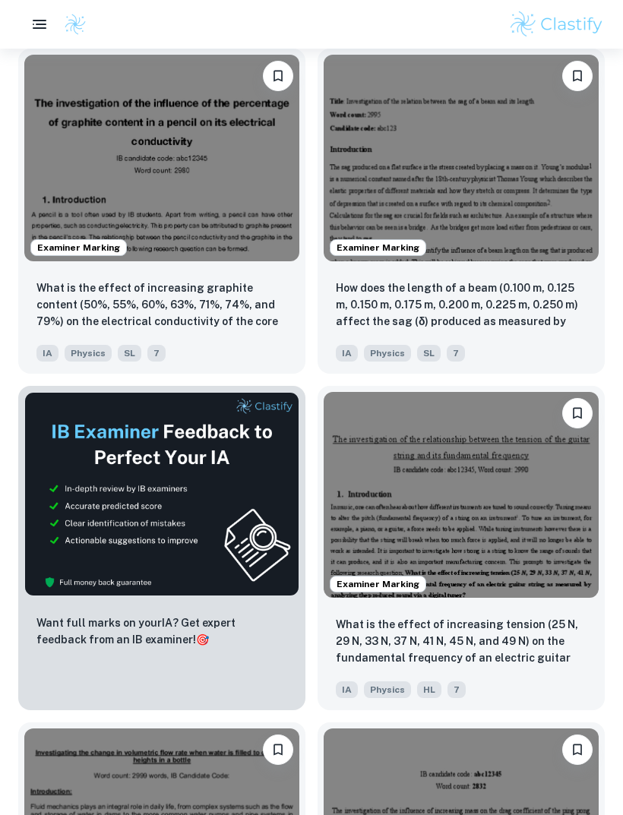
click at [488, 171] on img at bounding box center [461, 158] width 275 height 207
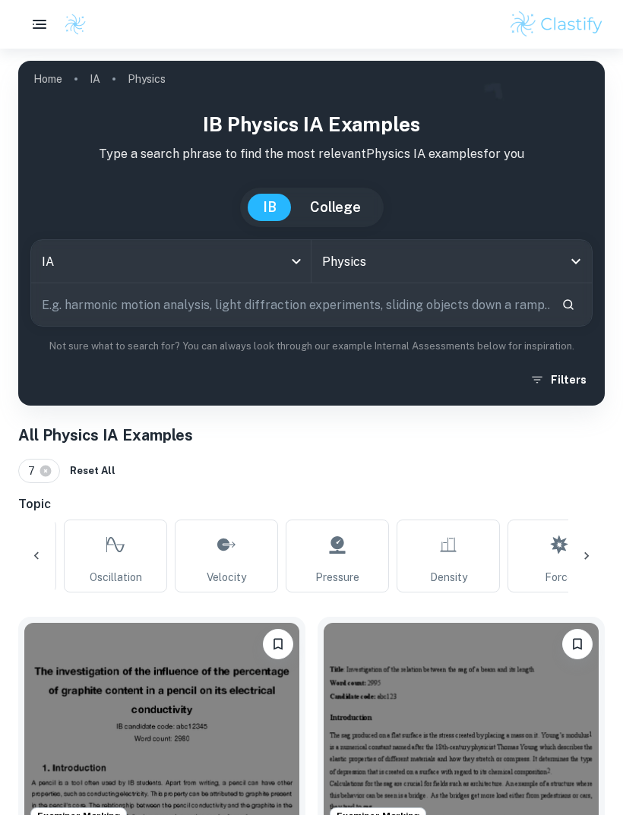
scroll to position [0, 412]
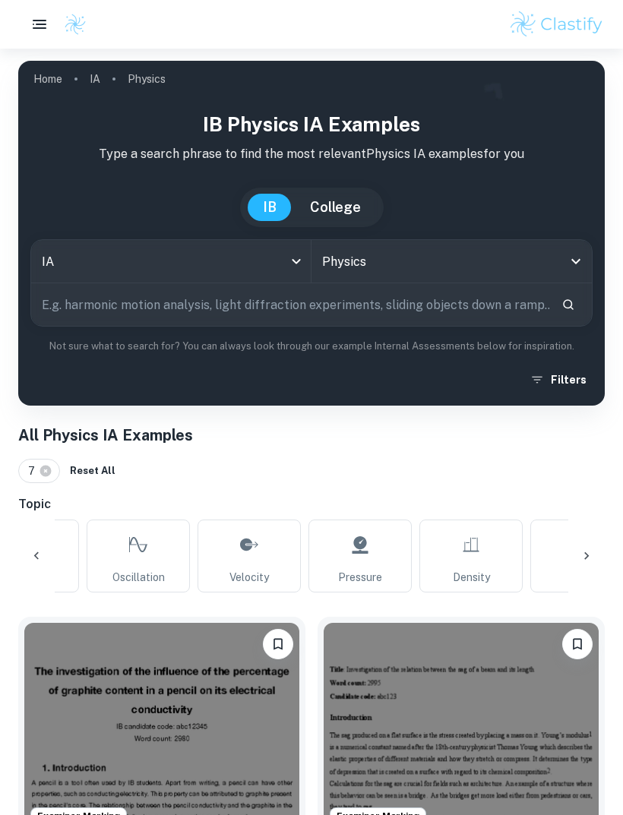
click at [139, 568] on link "Oscillation" at bounding box center [138, 556] width 103 height 73
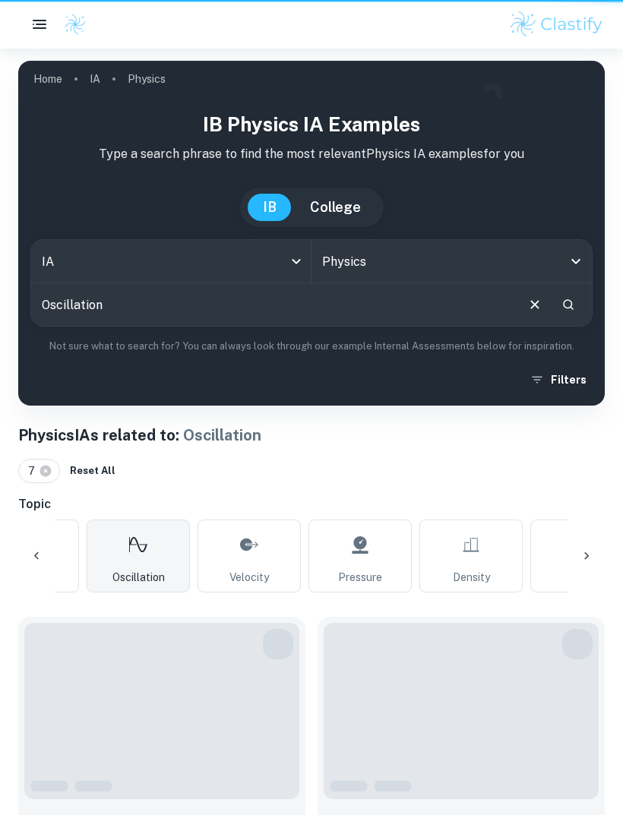
type input "Oscillation"
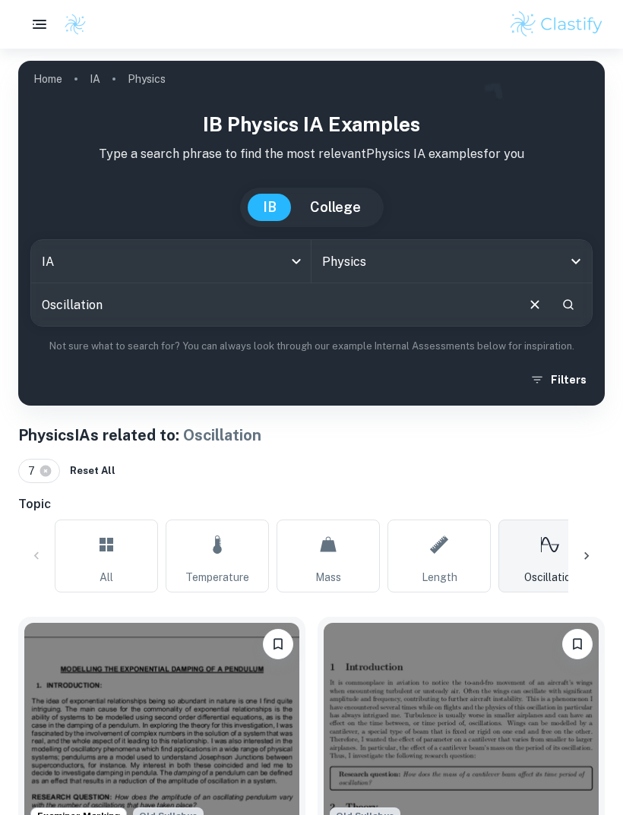
click at [112, 555] on icon at bounding box center [106, 544] width 18 height 36
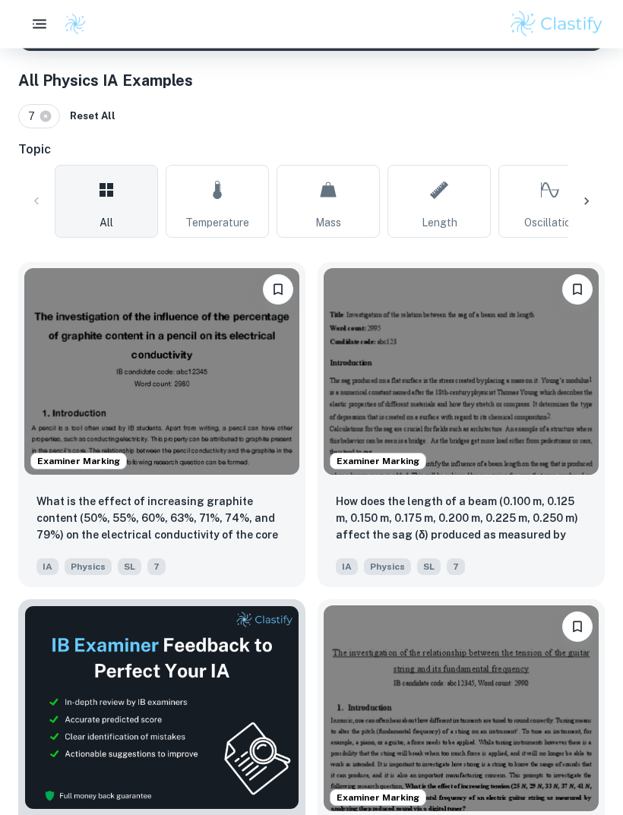
scroll to position [355, 0]
click at [516, 110] on div "7 Reset All" at bounding box center [311, 116] width 586 height 24
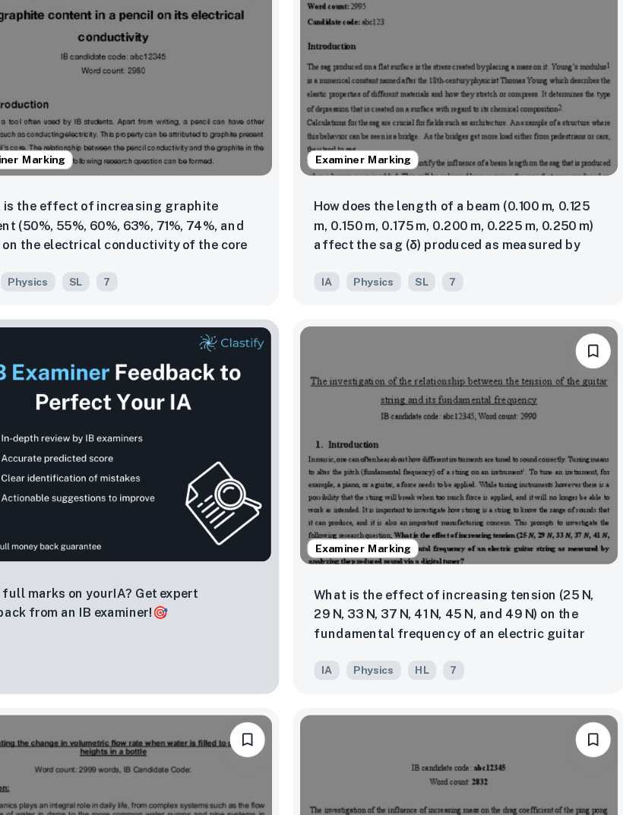
scroll to position [610, 0]
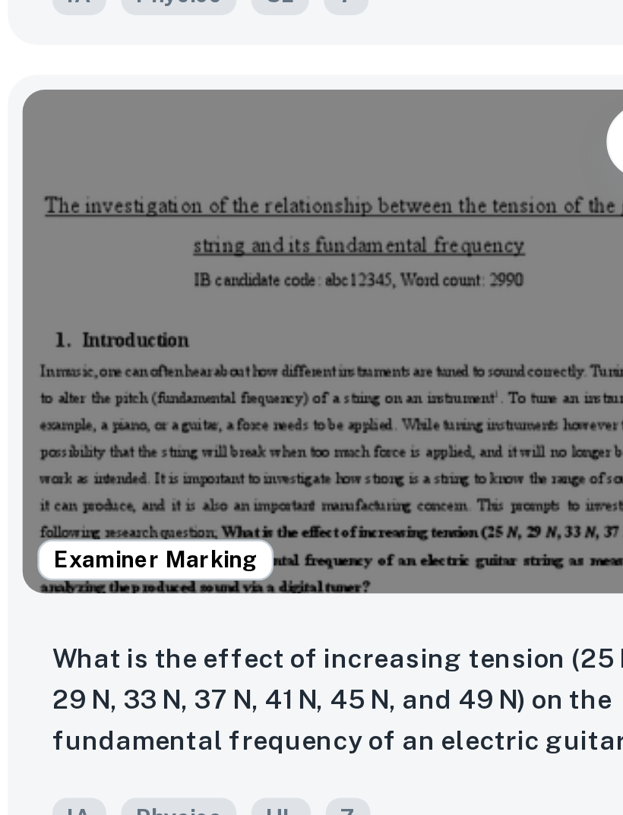
click at [324, 350] on img at bounding box center [461, 453] width 275 height 207
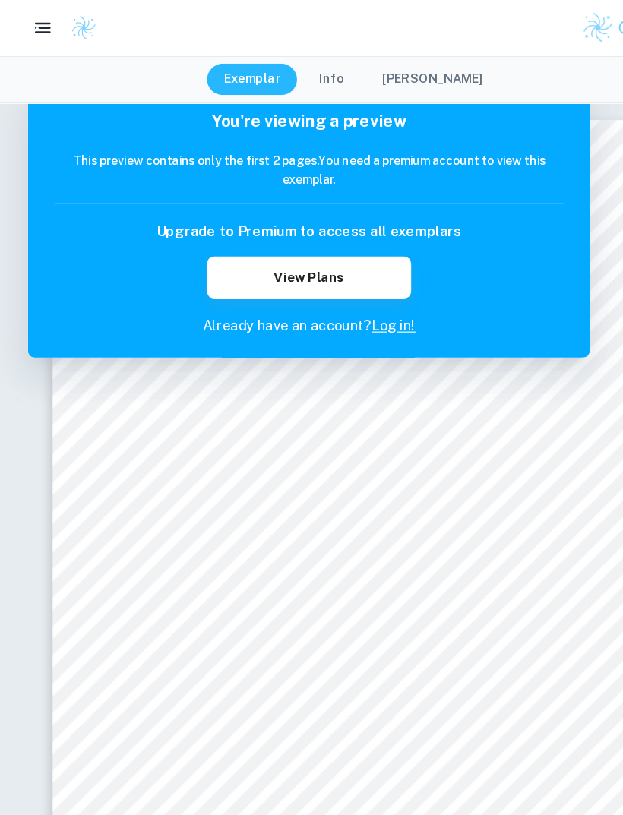
click at [519, 87] on div "Exemplar Info [PERSON_NAME]" at bounding box center [311, 69] width 623 height 41
click at [518, 87] on div "Exemplar Info [PERSON_NAME]" at bounding box center [311, 69] width 623 height 41
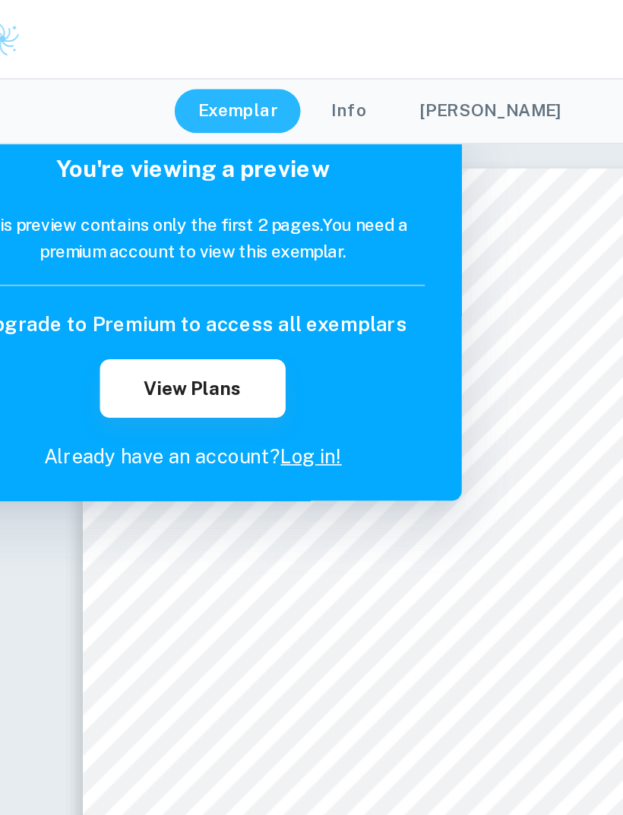
click at [149, 250] on button "View Plans" at bounding box center [193, 241] width 115 height 36
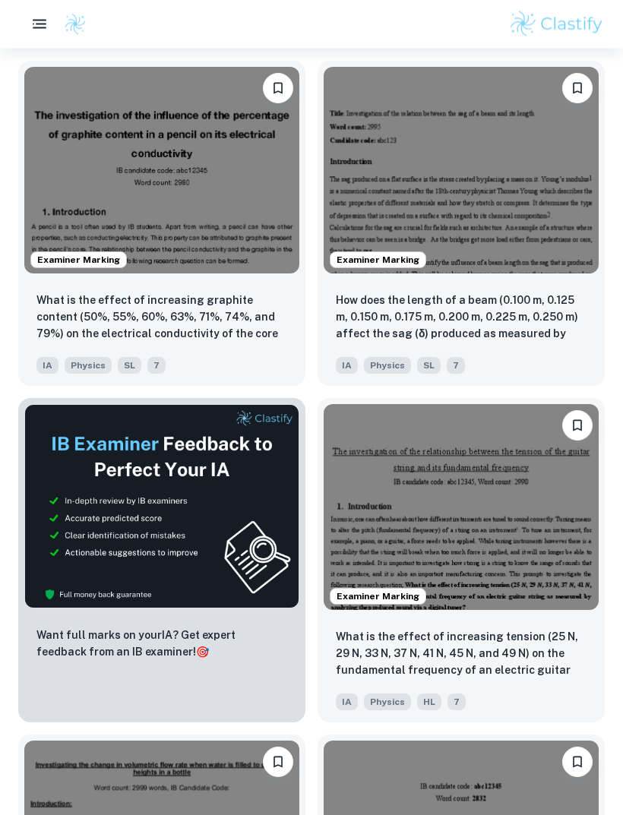
scroll to position [556, 0]
click at [512, 491] on img at bounding box center [461, 507] width 275 height 207
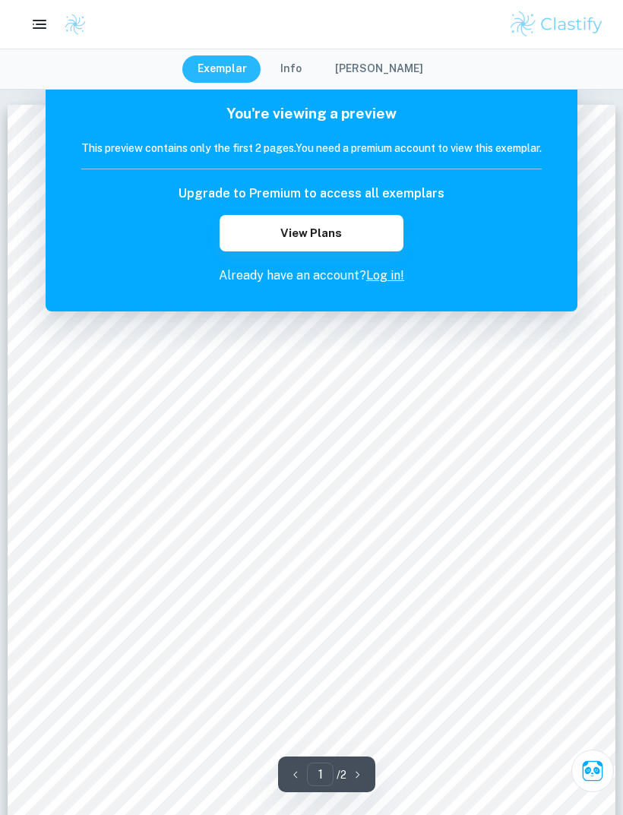
click at [348, 225] on button "View Plans" at bounding box center [312, 233] width 184 height 36
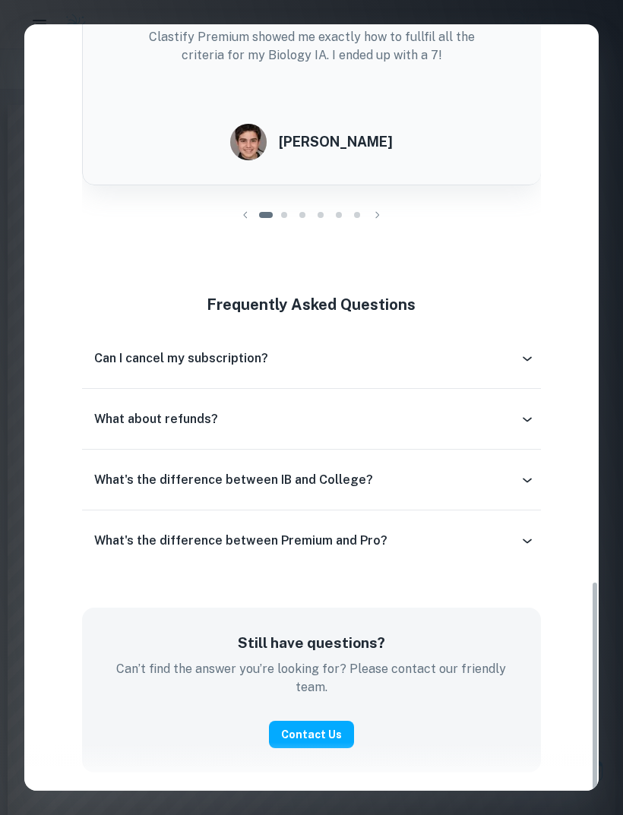
scroll to position [2033, 0]
click at [387, 242] on div "Others using Clastify Premium & Pro Thanks to Clastify Premium and your mark sc…" at bounding box center [311, 365] width 574 height 817
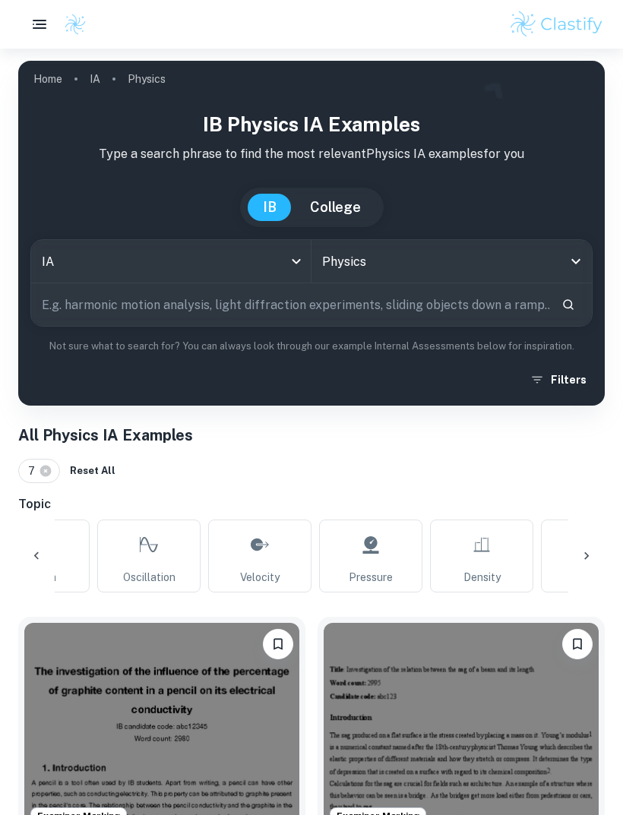
scroll to position [0, 399]
click at [289, 553] on link "Velocity" at bounding box center [261, 556] width 103 height 73
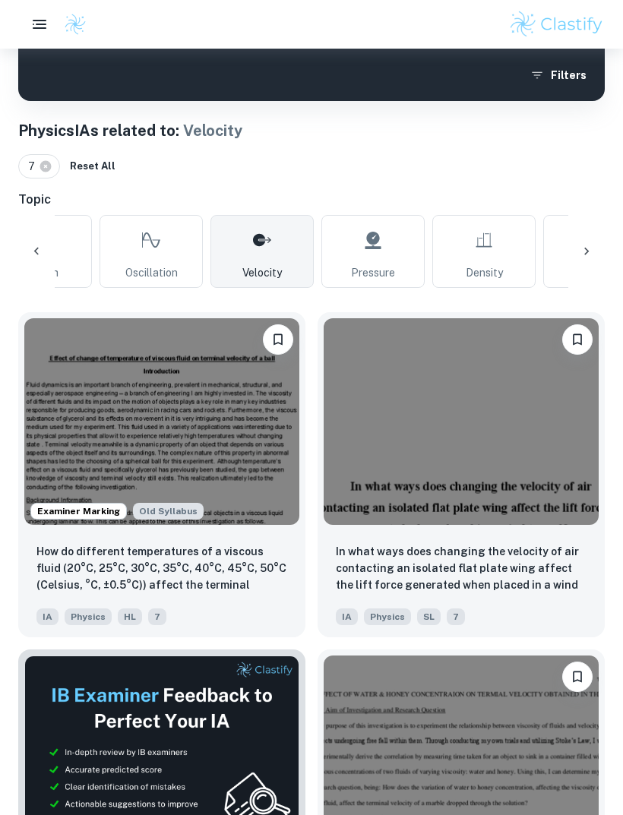
scroll to position [304, 0]
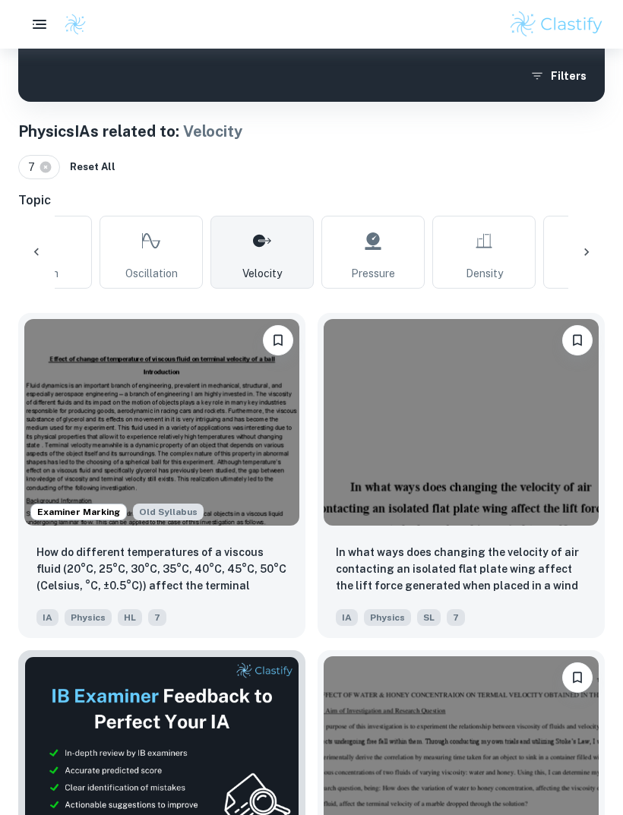
click at [400, 242] on link "Pressure" at bounding box center [372, 252] width 103 height 73
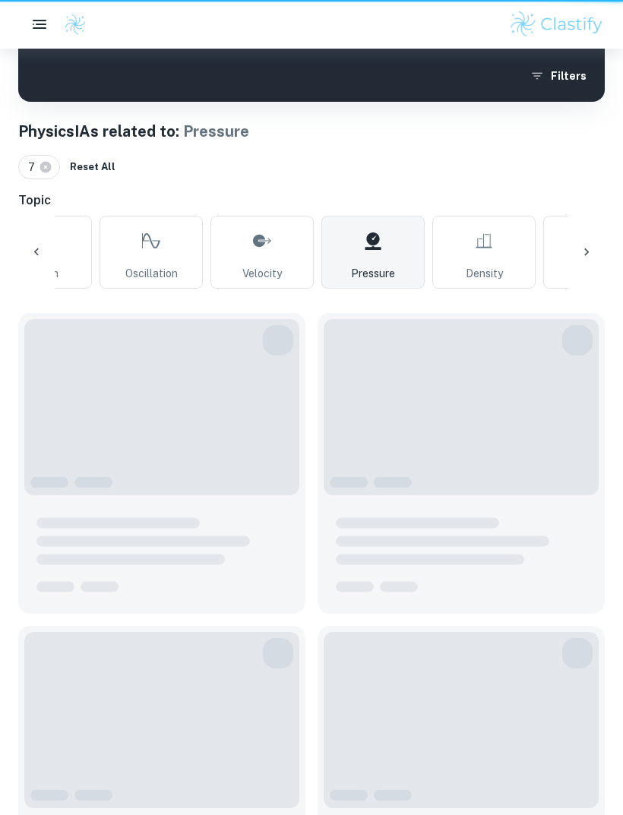
type input "Pressure"
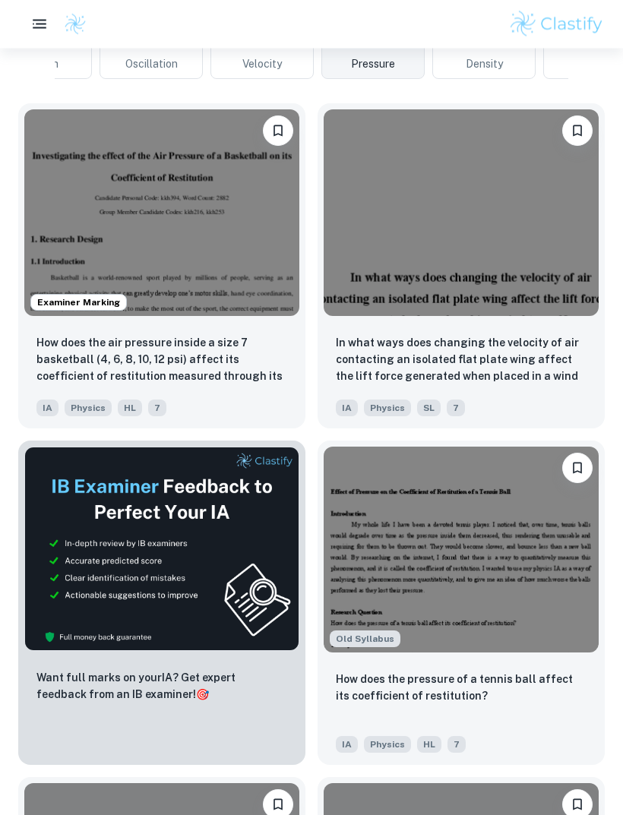
scroll to position [543, 0]
